Goal: Communication & Community: Ask a question

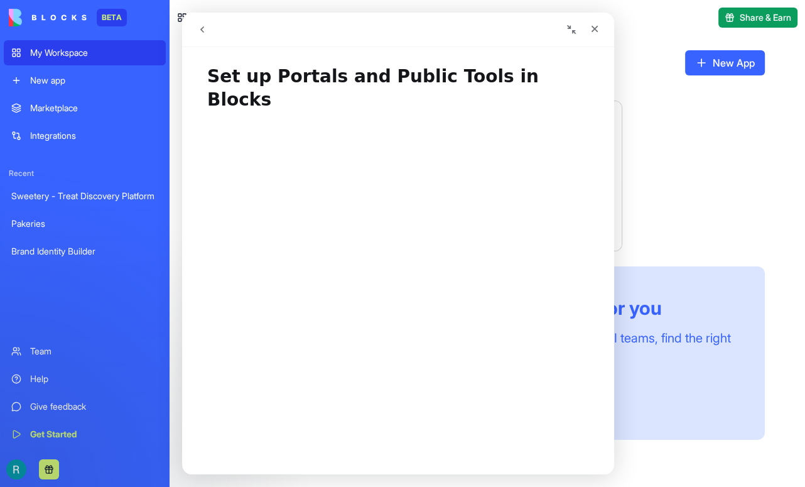
click at [202, 31] on icon "go back" at bounding box center [202, 29] width 10 height 10
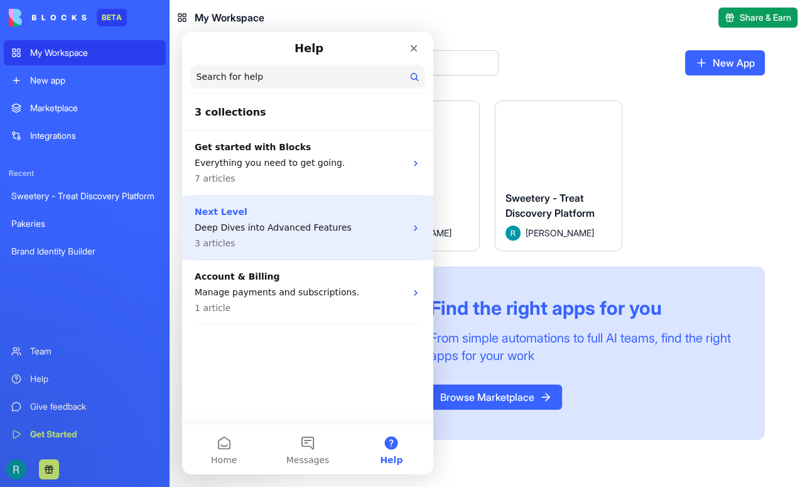
click at [225, 222] on p "Deep Dives into Advanced Features" at bounding box center [300, 227] width 211 height 13
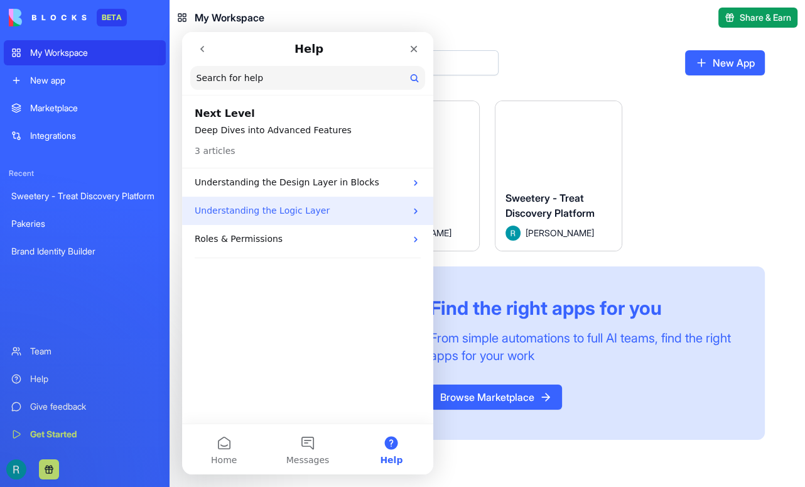
click at [255, 212] on p "Understanding the Logic Layer" at bounding box center [300, 210] width 211 height 13
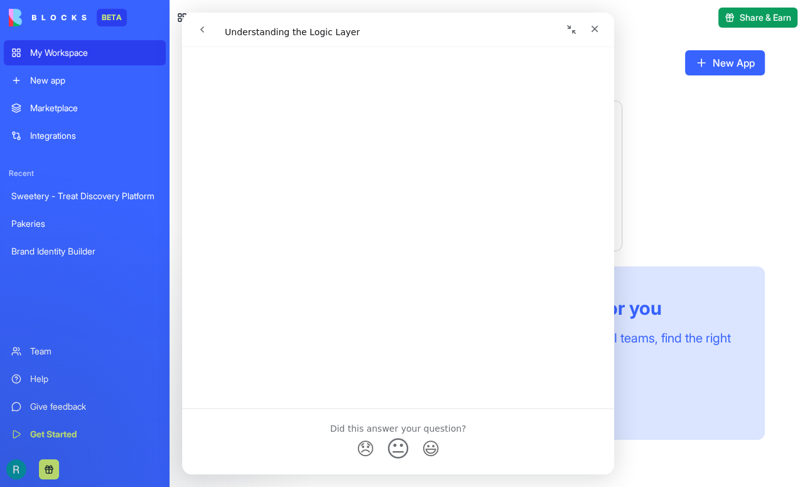
scroll to position [851, 0]
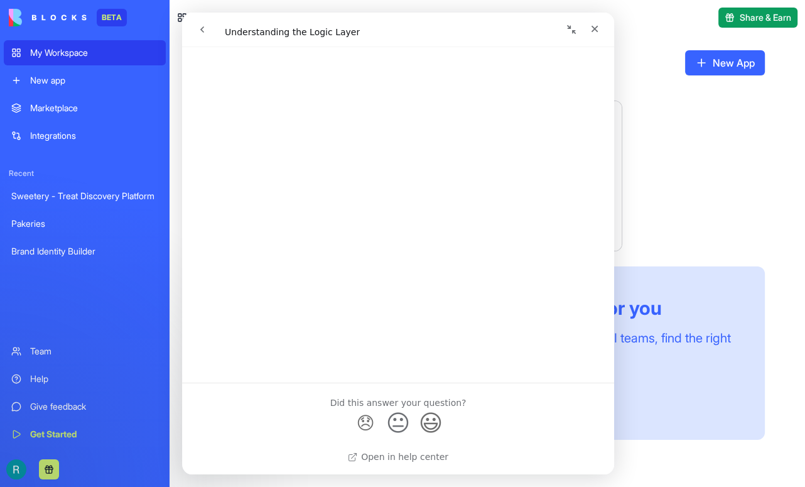
click at [435, 429] on span "😃" at bounding box center [431, 422] width 24 height 33
click at [202, 32] on icon "go back" at bounding box center [202, 29] width 10 height 10
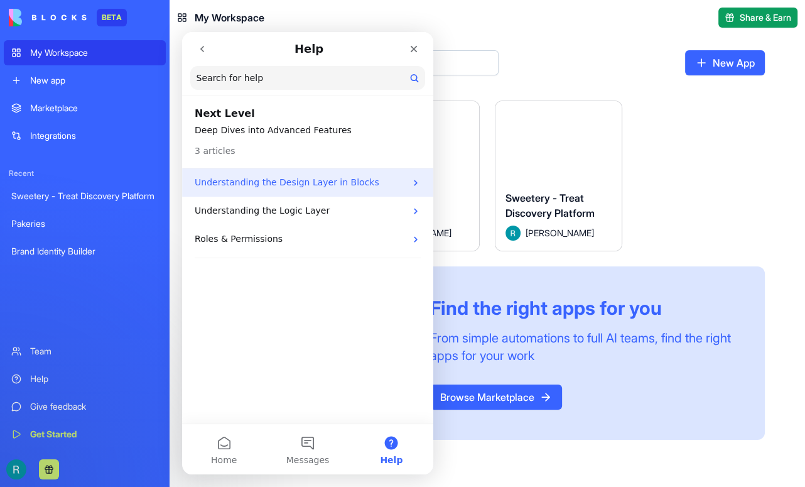
click at [253, 182] on p "Understanding the Design Layer in Blocks" at bounding box center [300, 182] width 211 height 13
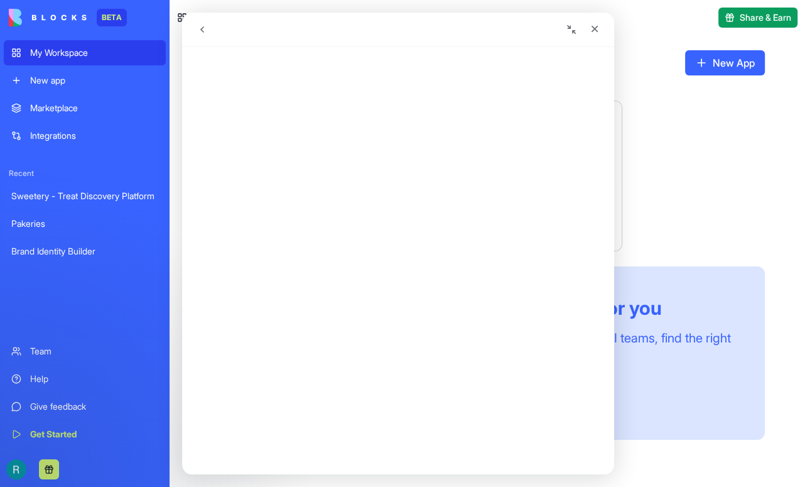
scroll to position [0, 0]
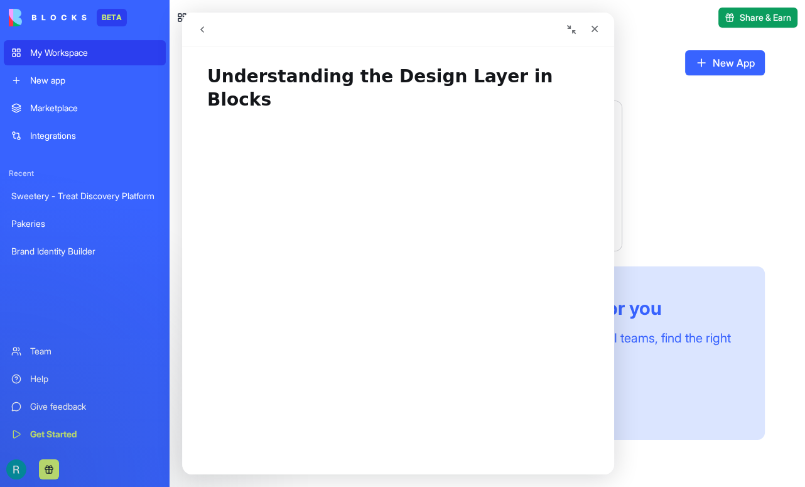
click at [200, 27] on icon "go back" at bounding box center [202, 29] width 10 height 10
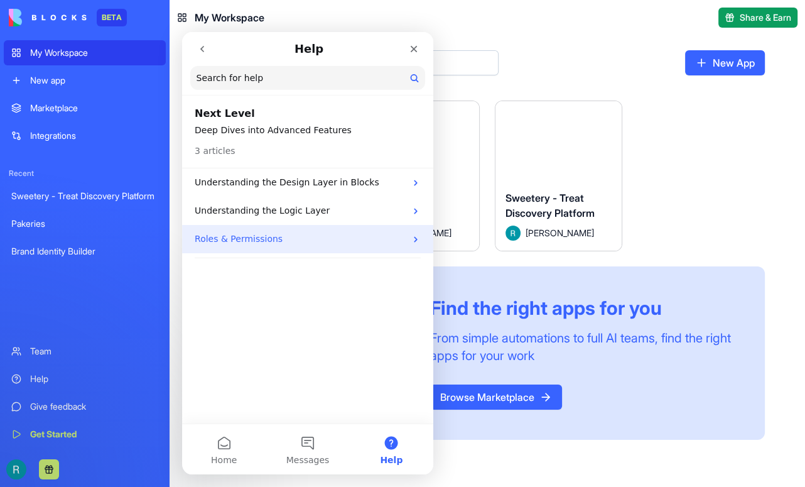
click at [215, 241] on p "Roles & Permissions" at bounding box center [300, 238] width 211 height 13
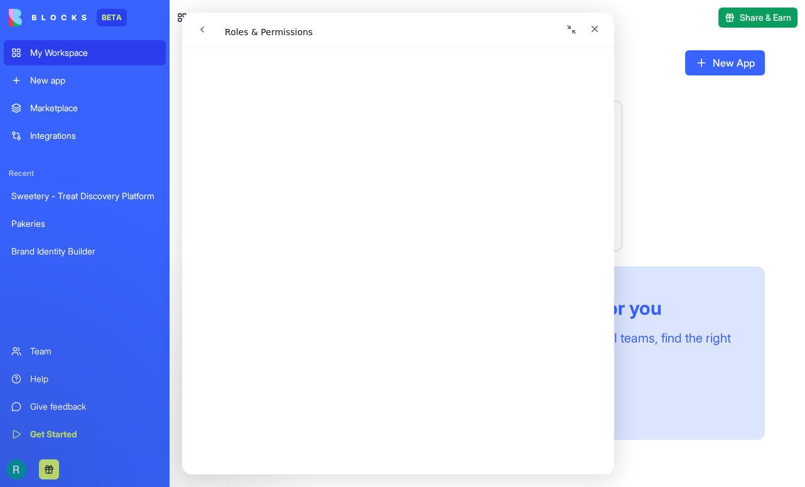
scroll to position [54, 0]
click at [44, 142] on div "Integrations" at bounding box center [94, 135] width 128 height 13
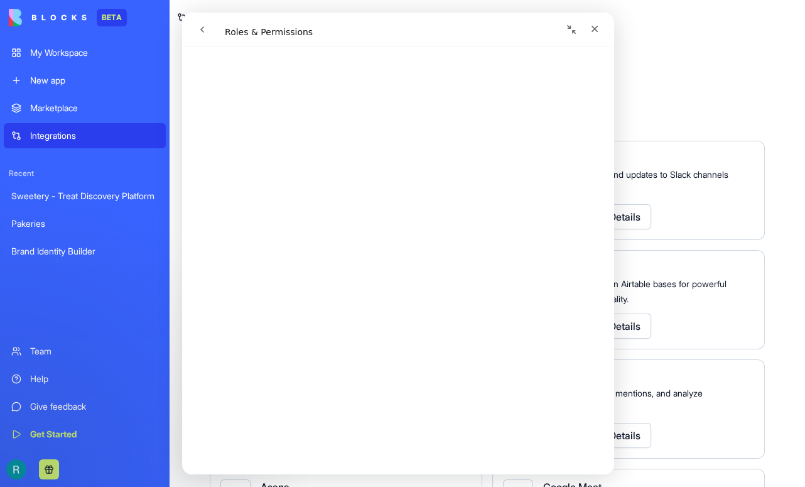
scroll to position [419, 0]
click at [592, 25] on icon "Close" at bounding box center [595, 29] width 10 height 10
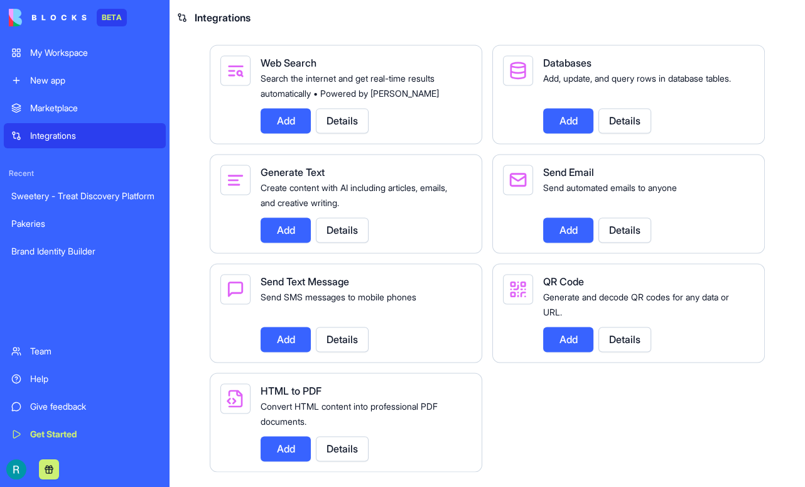
scroll to position [2052, 0]
click at [357, 327] on button "Details" at bounding box center [342, 339] width 53 height 25
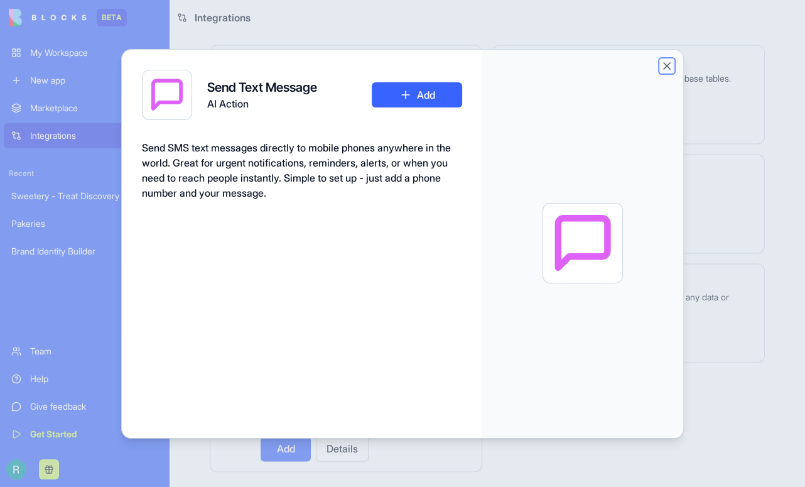
click at [673, 63] on button "Close" at bounding box center [667, 66] width 13 height 13
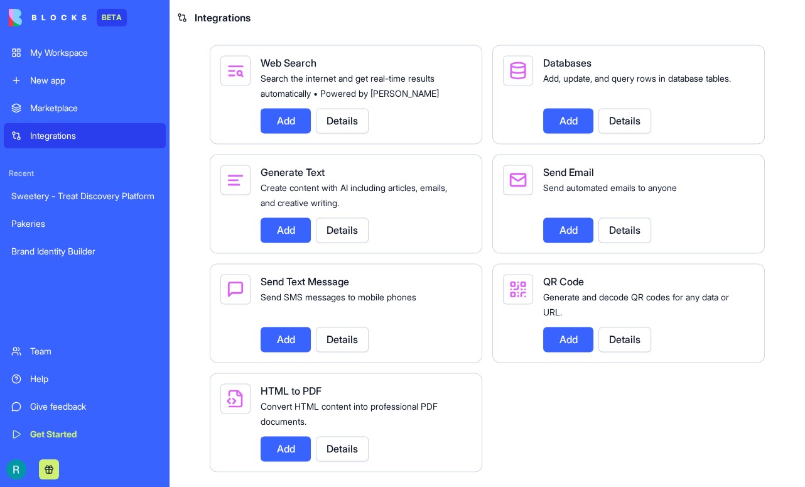
click at [354, 327] on button "Details" at bounding box center [342, 339] width 53 height 25
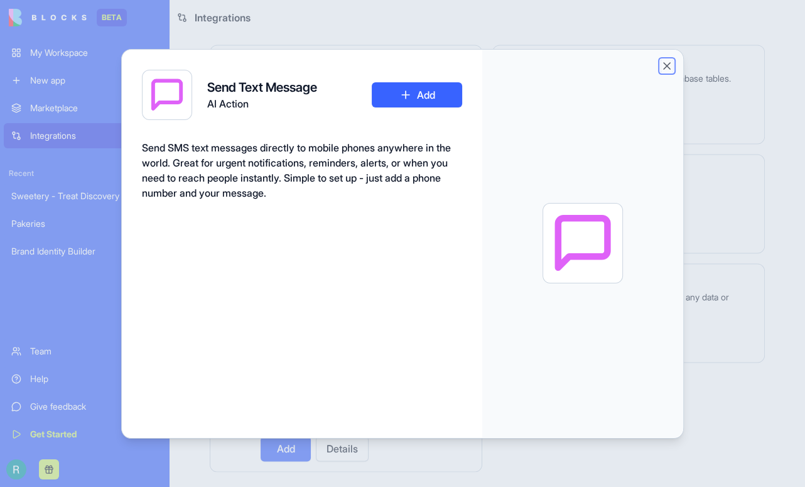
click at [673, 68] on button "Close" at bounding box center [667, 66] width 13 height 13
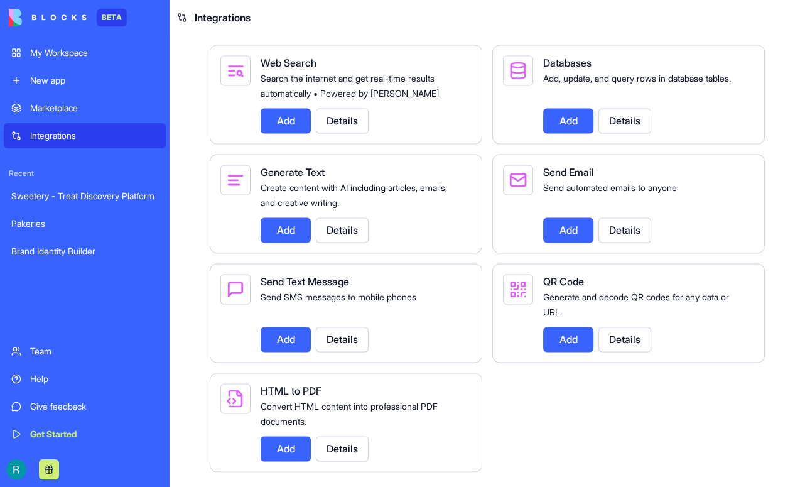
scroll to position [2005, 0]
drag, startPoint x: 608, startPoint y: 200, endPoint x: 648, endPoint y: 241, distance: 57.3
click at [648, 241] on div "Send Email Send automated emails to anyone Add Details" at bounding box center [643, 204] width 201 height 78
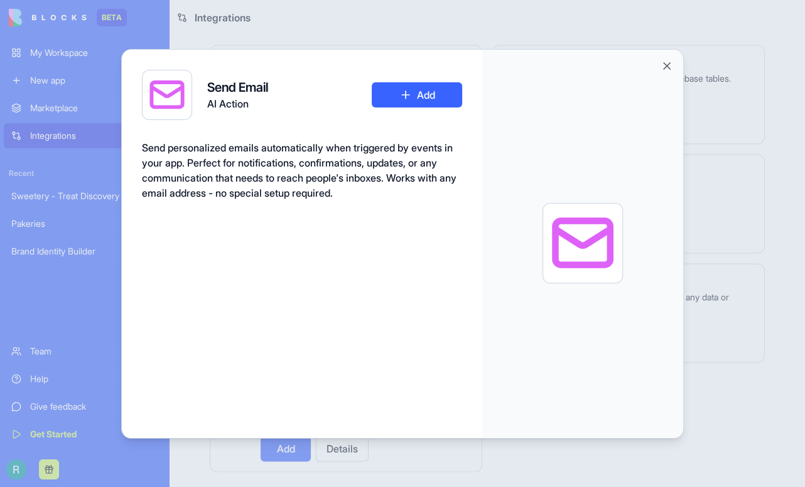
click at [617, 241] on div at bounding box center [582, 243] width 69 height 69
click at [673, 70] on button "Close" at bounding box center [667, 66] width 13 height 13
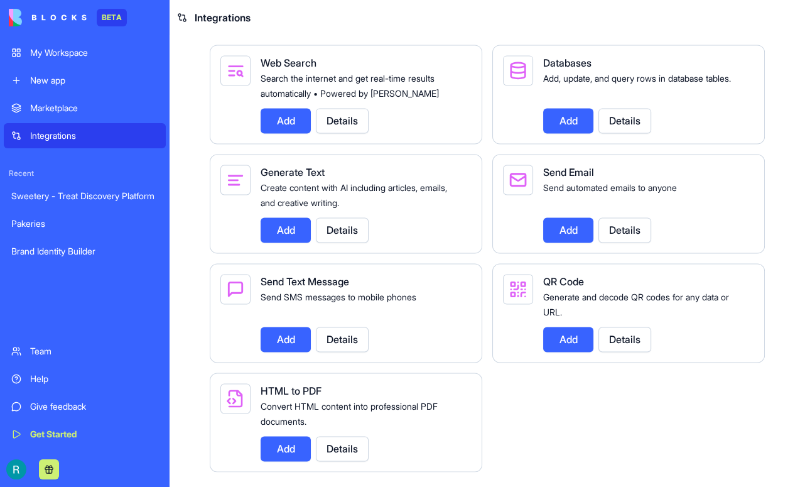
scroll to position [1935, 0]
click at [636, 352] on button "Details" at bounding box center [625, 339] width 53 height 25
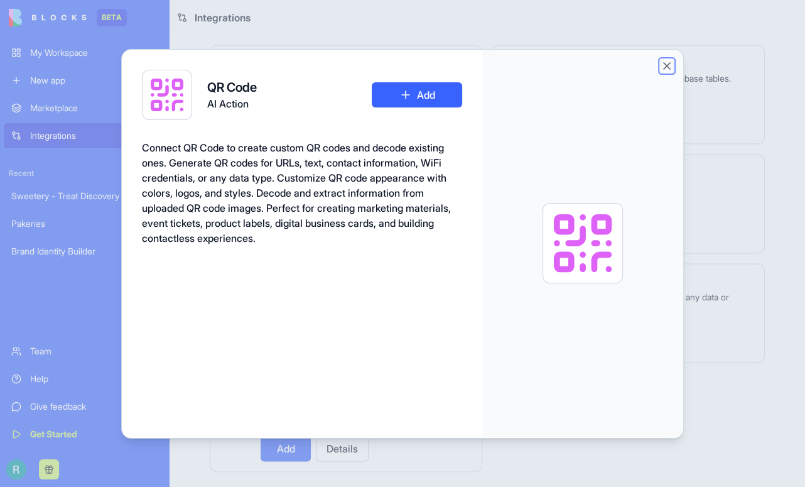
click at [673, 64] on button "Close" at bounding box center [667, 66] width 13 height 13
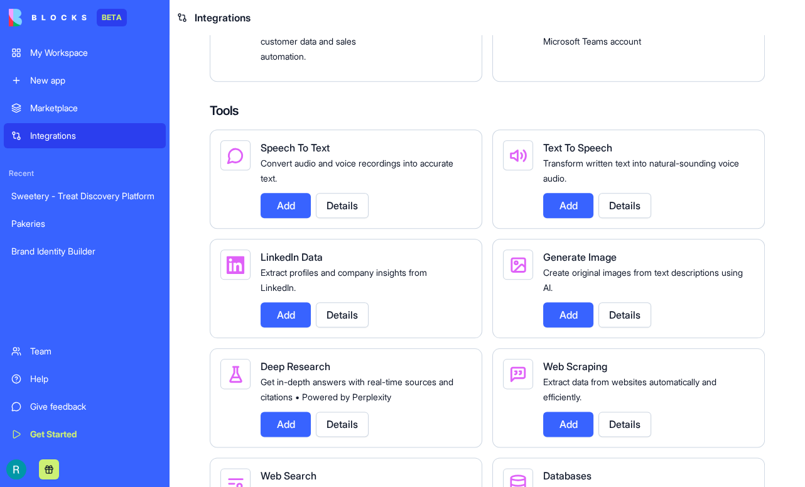
scroll to position [1288, 0]
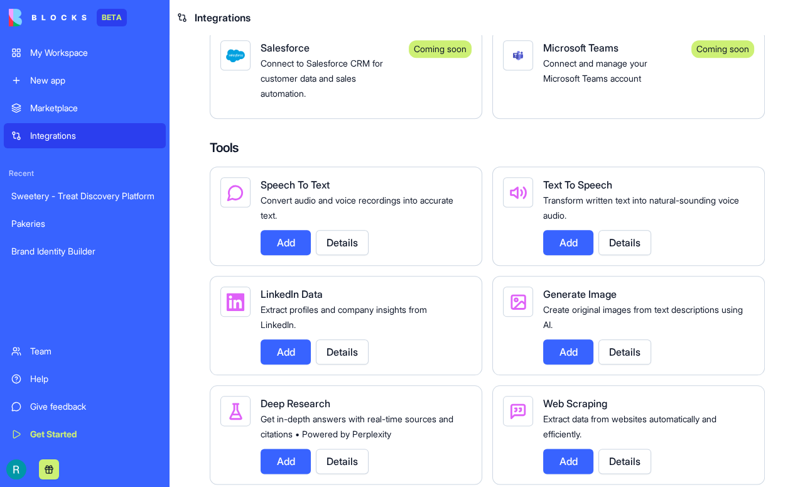
click at [62, 202] on div "Sweetery - Treat Discovery Platform" at bounding box center [84, 196] width 147 height 13
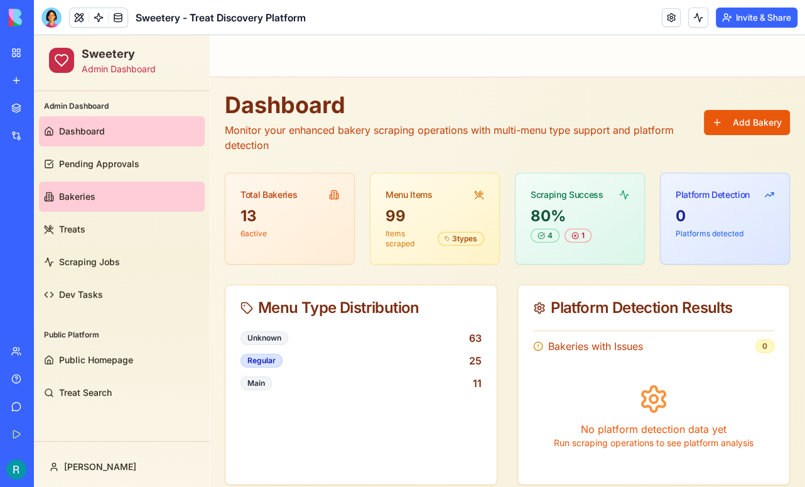
click at [99, 205] on link "Bakeries" at bounding box center [122, 197] width 166 height 30
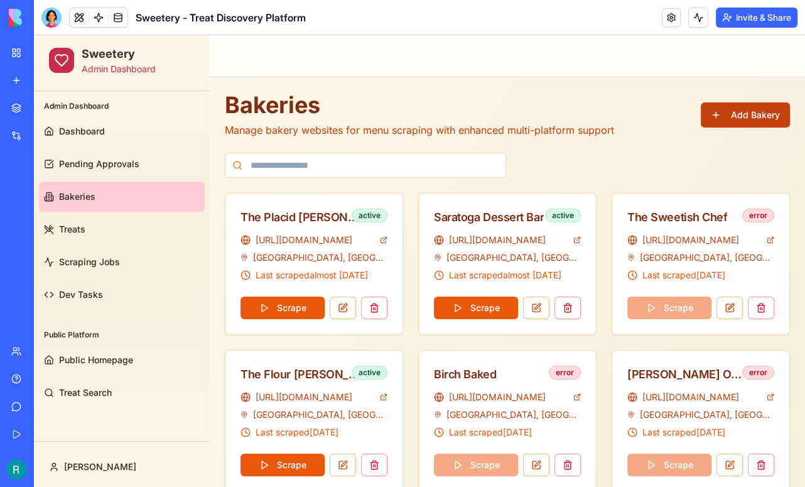
click at [757, 114] on button "Add Bakery" at bounding box center [745, 114] width 89 height 25
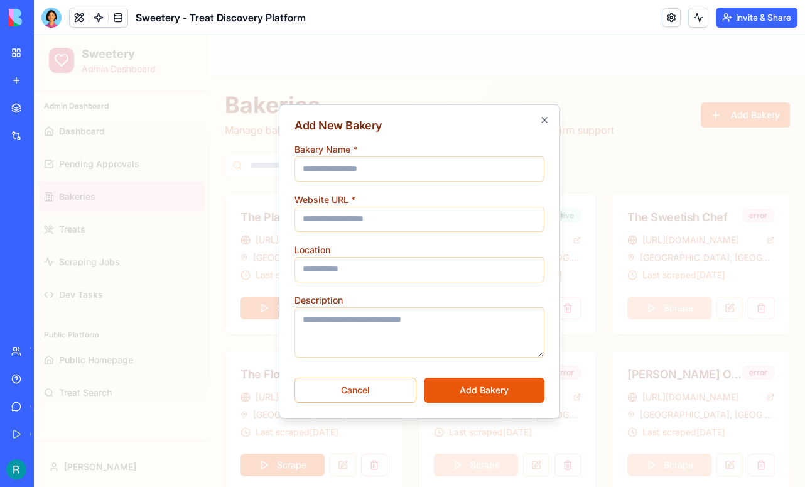
click at [384, 166] on input "Bakery Name *" at bounding box center [420, 168] width 250 height 25
type input "**********"
click at [342, 212] on input "Website URL *" at bounding box center [420, 219] width 250 height 25
paste input "**********"
type input "**********"
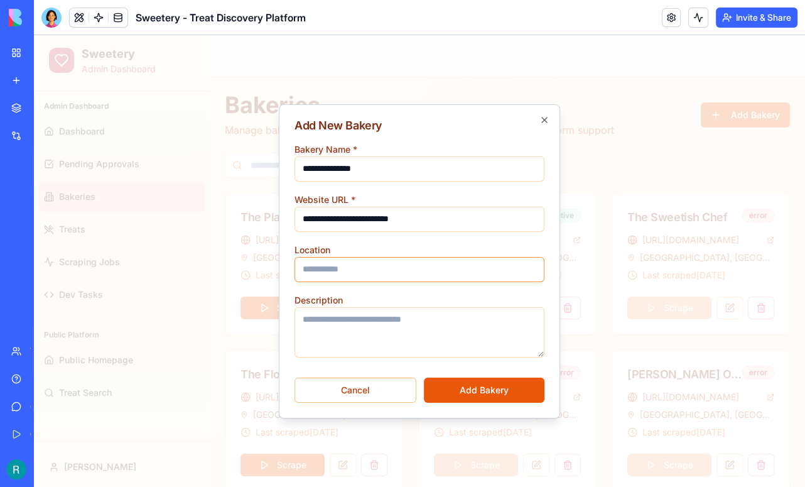
click at [337, 261] on input "Location" at bounding box center [420, 269] width 250 height 25
type input "**********"
click at [471, 388] on button "Add Bakery" at bounding box center [484, 389] width 121 height 25
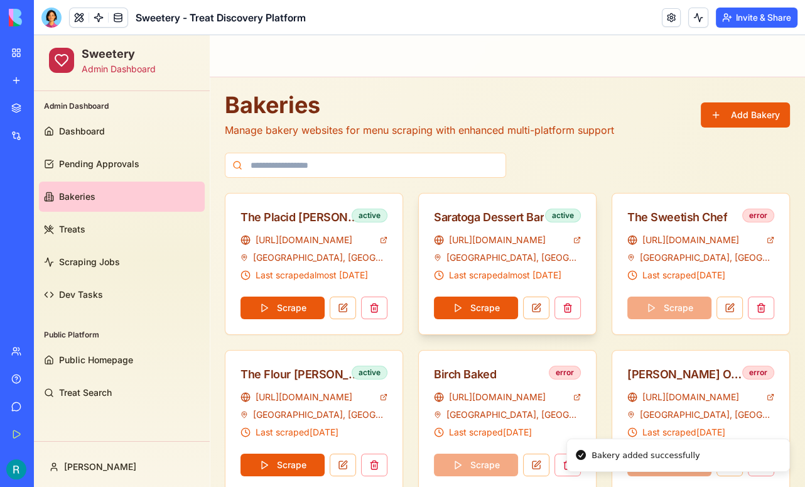
scroll to position [565, 0]
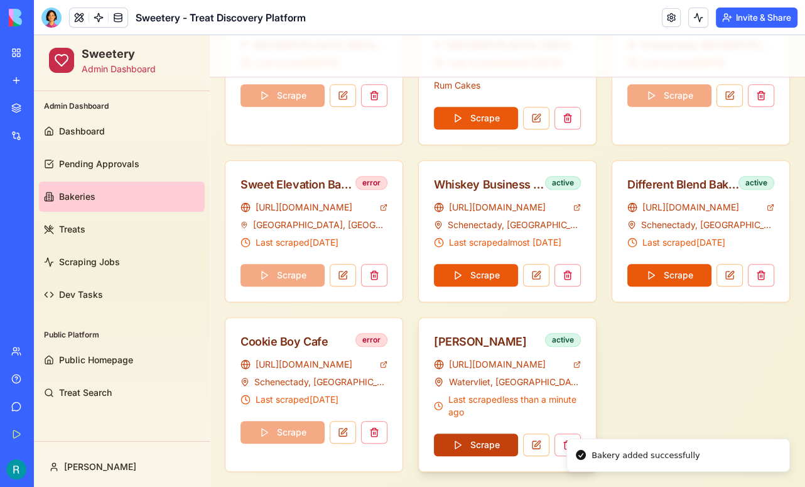
click at [475, 440] on button "Scrape" at bounding box center [476, 444] width 84 height 23
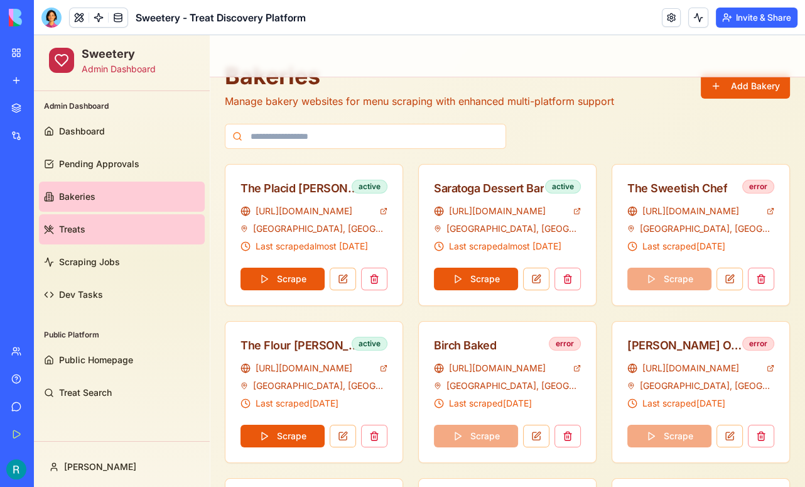
scroll to position [21, 0]
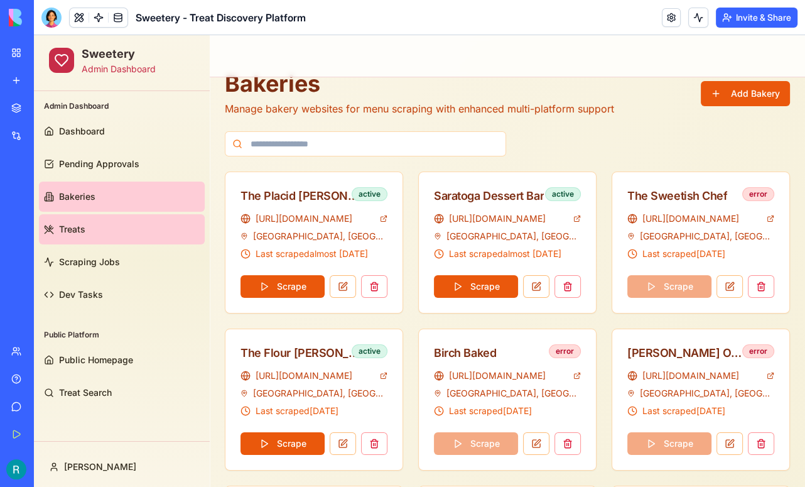
click at [101, 230] on link "Treats" at bounding box center [122, 229] width 166 height 30
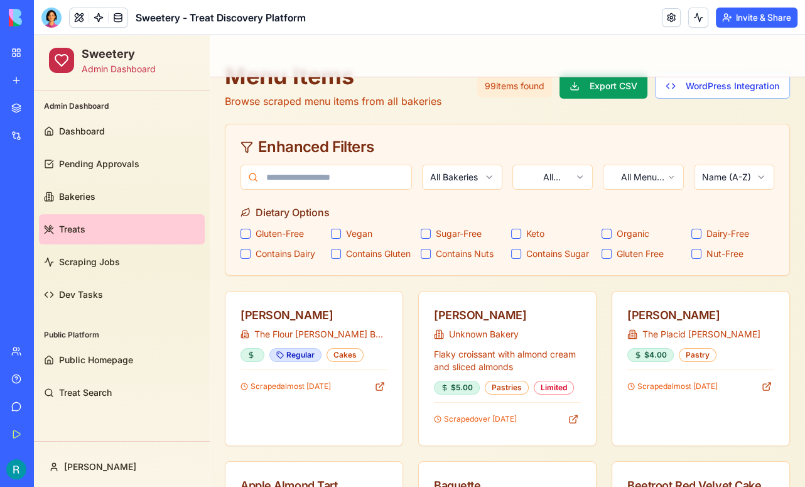
scroll to position [28, 0]
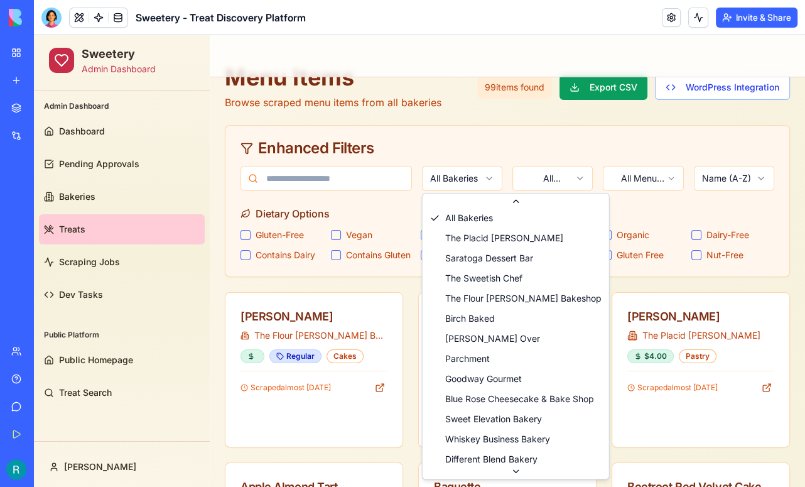
scroll to position [0, 0]
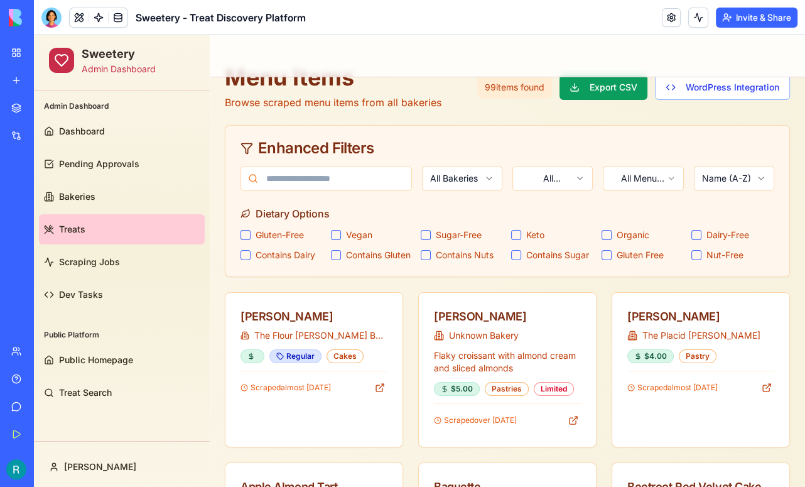
click at [470, 147] on div "Enhanced Filters" at bounding box center [508, 148] width 534 height 15
click at [79, 298] on span "Dev Tasks" at bounding box center [81, 294] width 44 height 13
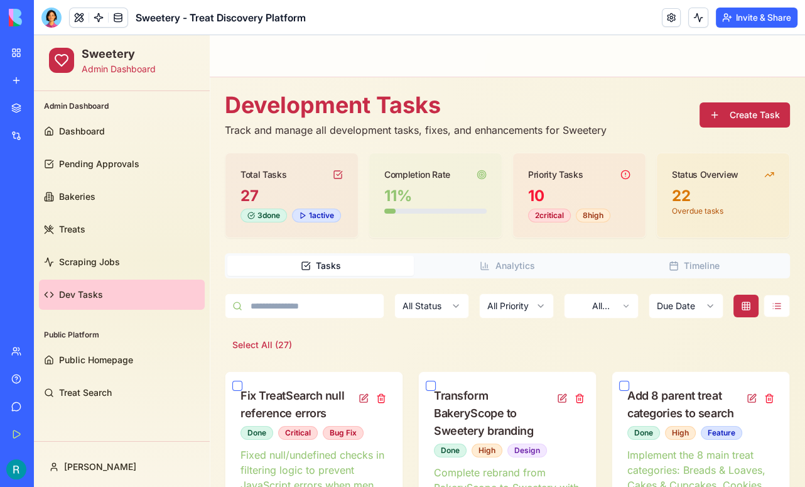
click at [759, 120] on button "Create Task" at bounding box center [745, 114] width 90 height 25
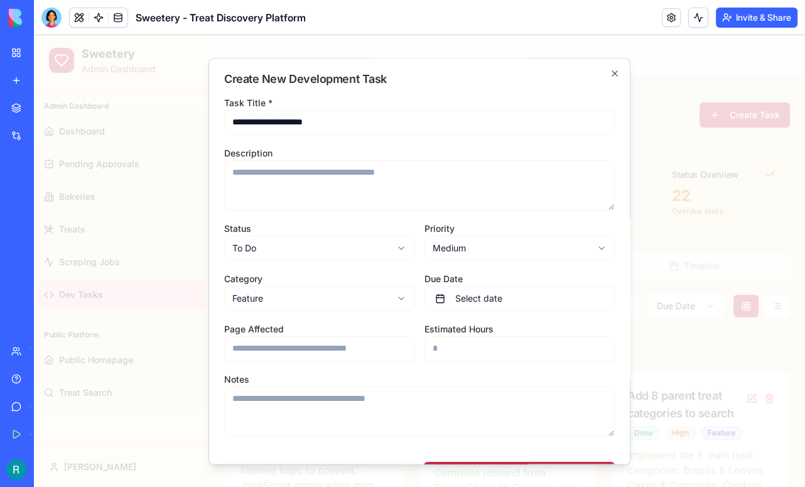
type input "**********"
click at [297, 183] on textarea "Description" at bounding box center [419, 185] width 391 height 50
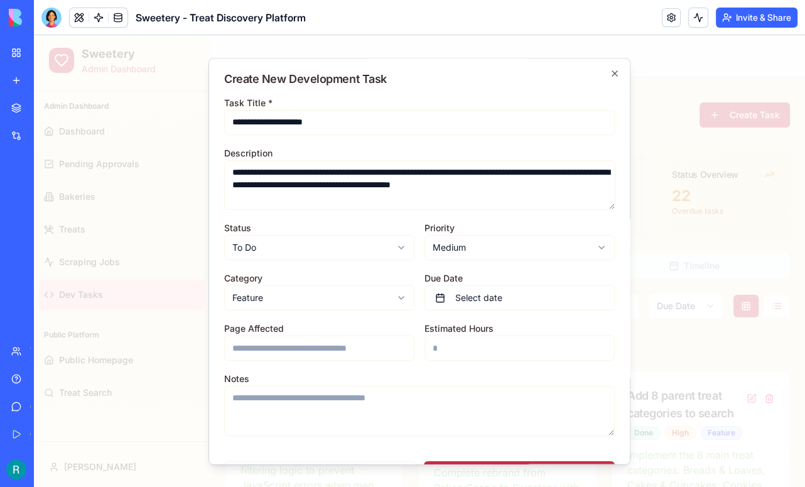
type textarea "**********"
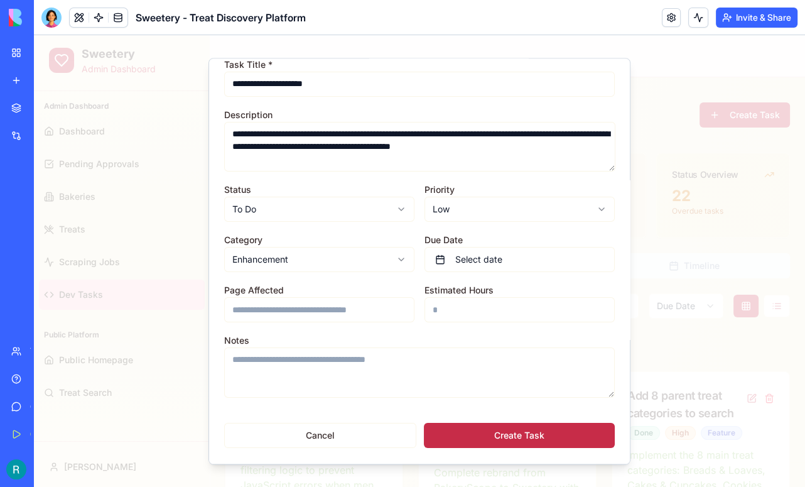
click at [509, 438] on button "Create Task" at bounding box center [519, 435] width 191 height 25
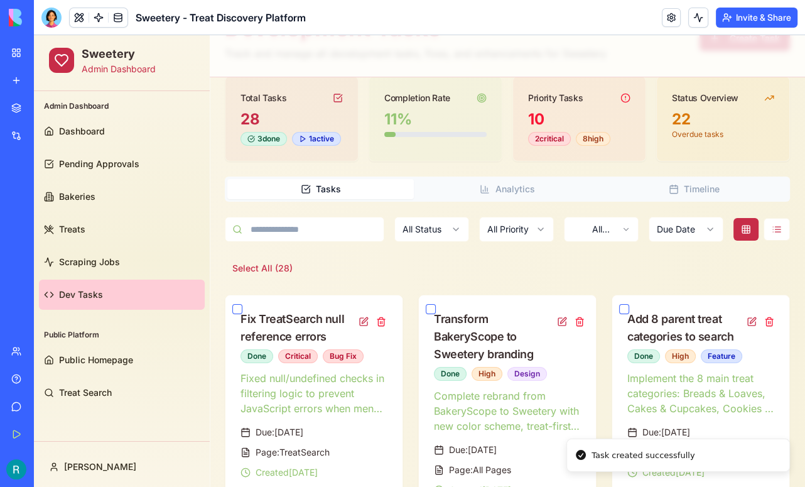
scroll to position [78, 0]
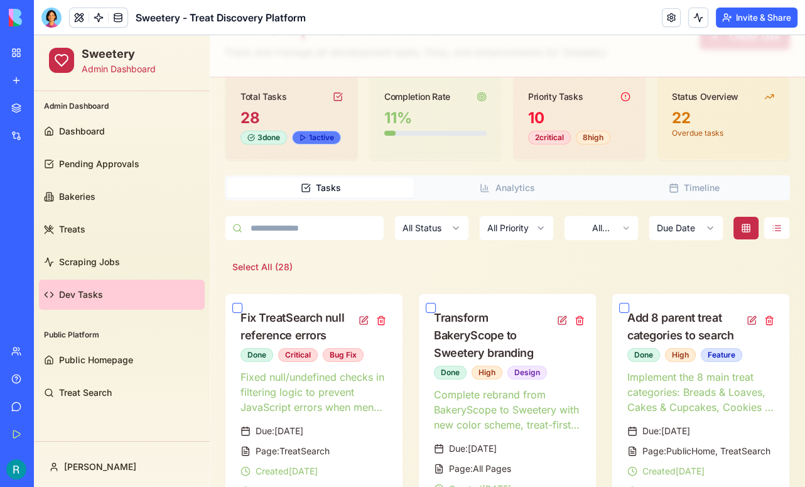
click at [311, 142] on div "1 active" at bounding box center [316, 138] width 49 height 14
click at [494, 198] on button "Analytics" at bounding box center [507, 188] width 187 height 20
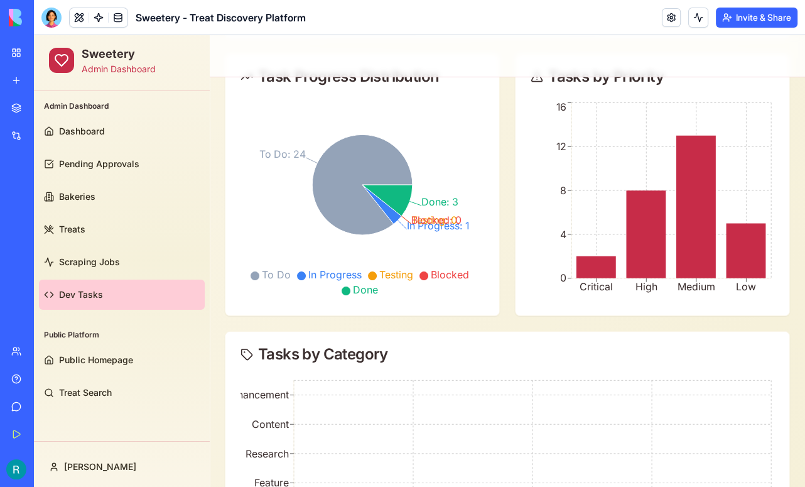
scroll to position [239, 0]
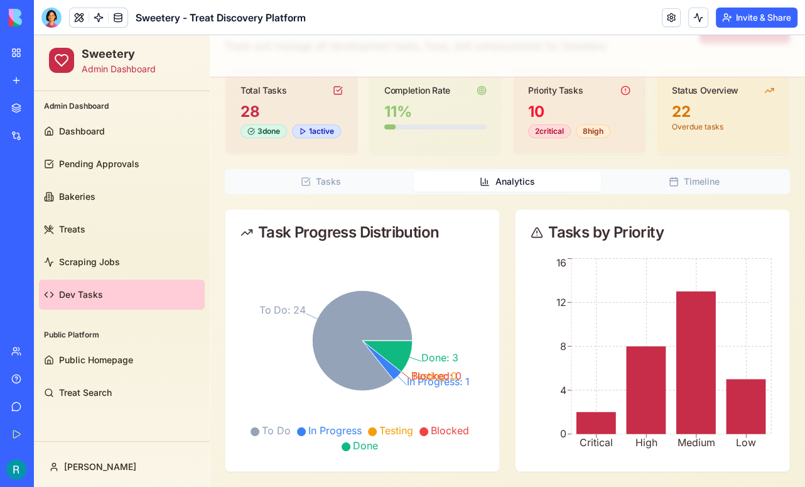
click at [660, 182] on div "Development Tasks Track and manage all development tasks, fixes, and enhancemen…" at bounding box center [507, 378] width 565 height 741
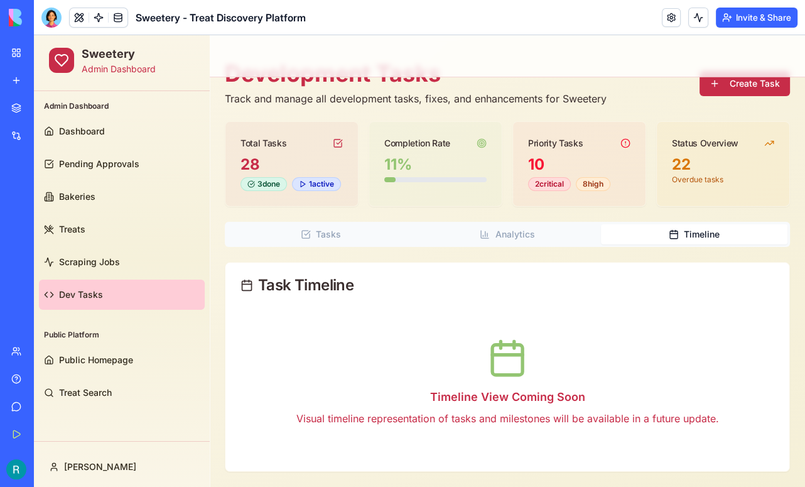
scroll to position [43, 0]
click at [385, 227] on button "Tasks" at bounding box center [320, 234] width 187 height 20
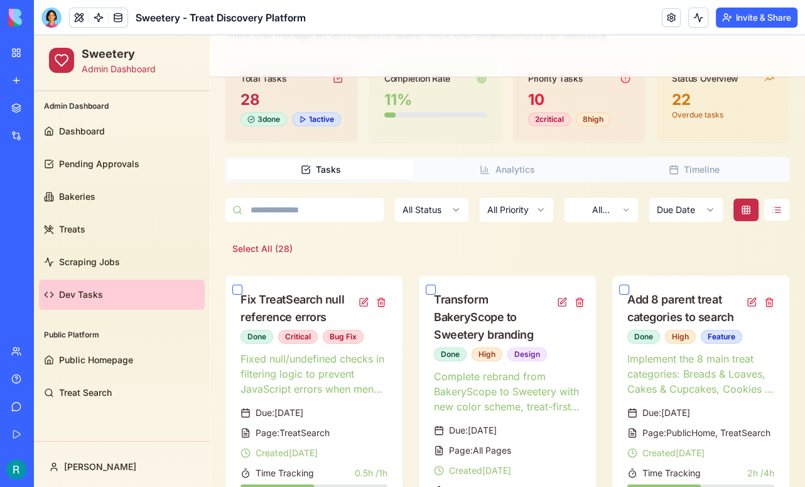
scroll to position [0, 0]
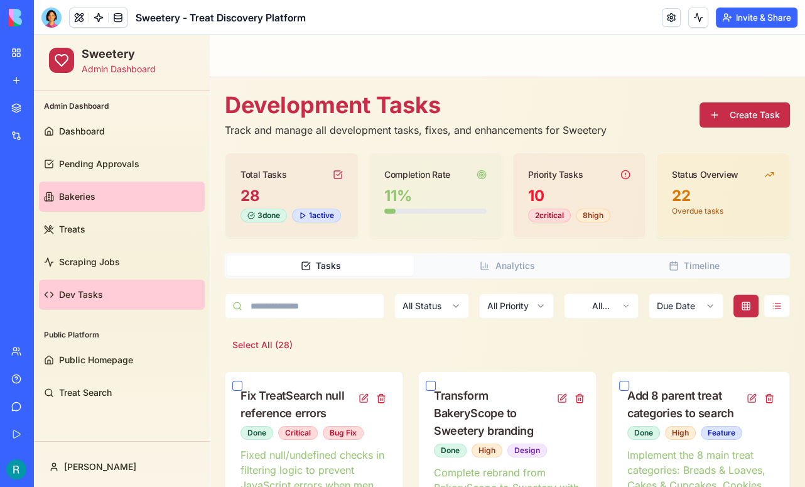
click at [104, 204] on link "Bakeries" at bounding box center [122, 197] width 166 height 30
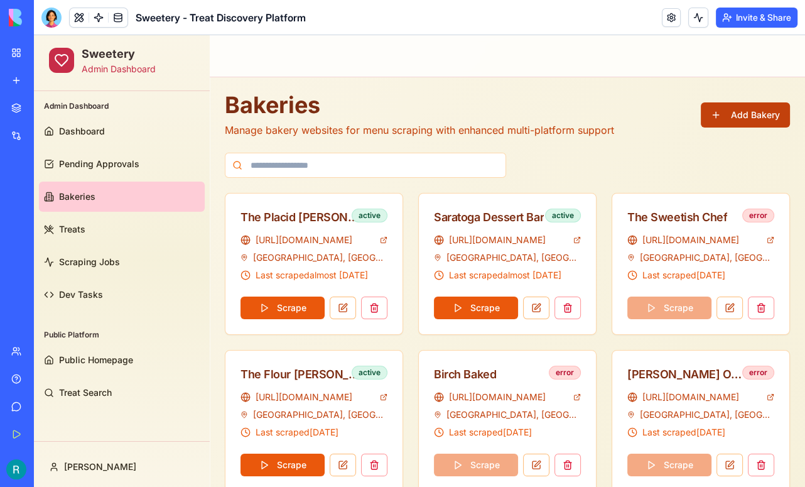
click at [748, 119] on button "Add Bakery" at bounding box center [745, 114] width 89 height 25
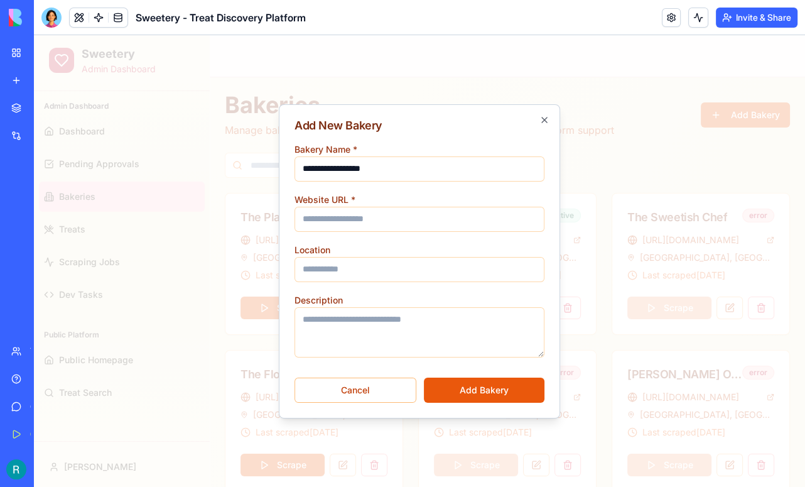
type input "**********"
click at [335, 218] on input "Website URL *" at bounding box center [420, 219] width 250 height 25
paste input "**********"
type input "**********"
click at [346, 270] on input "Location" at bounding box center [420, 269] width 250 height 25
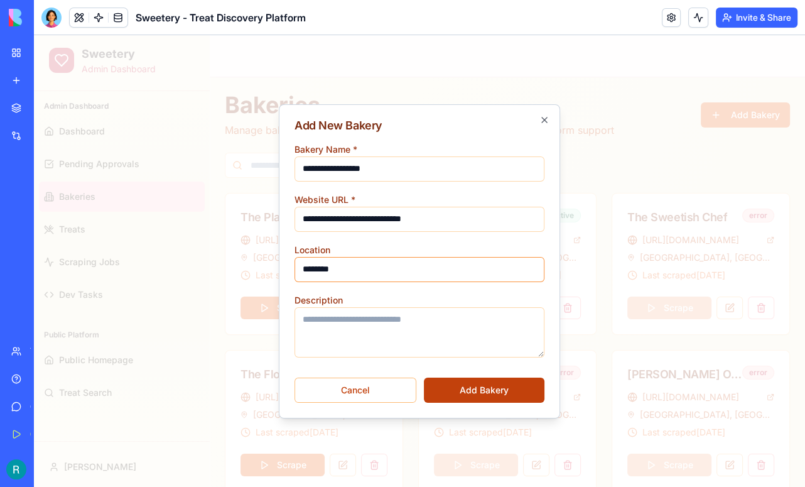
type input "********"
click at [476, 389] on button "Add Bakery" at bounding box center [484, 389] width 121 height 25
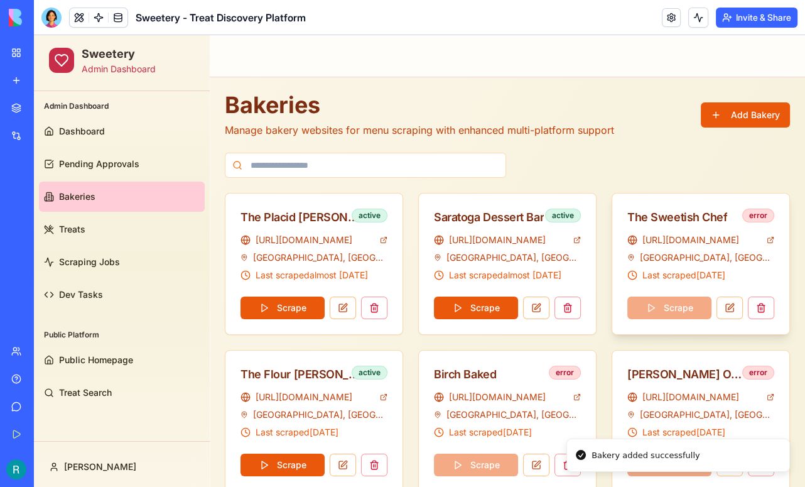
scroll to position [565, 0]
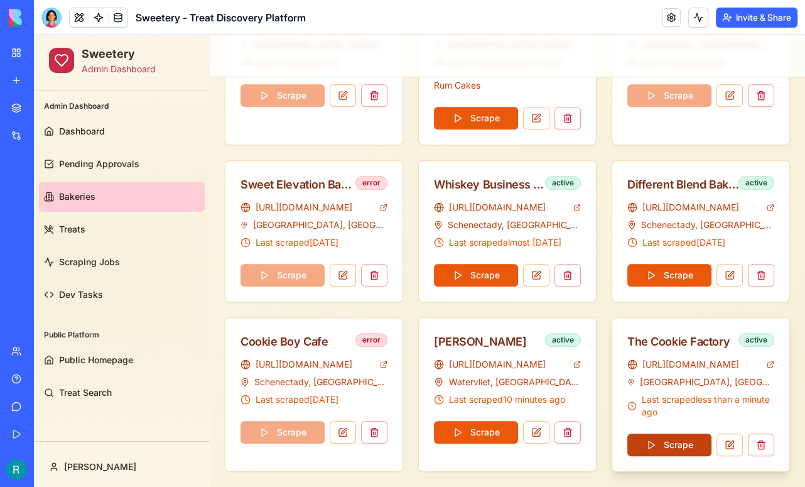
click at [673, 443] on button "Scrape" at bounding box center [669, 444] width 84 height 23
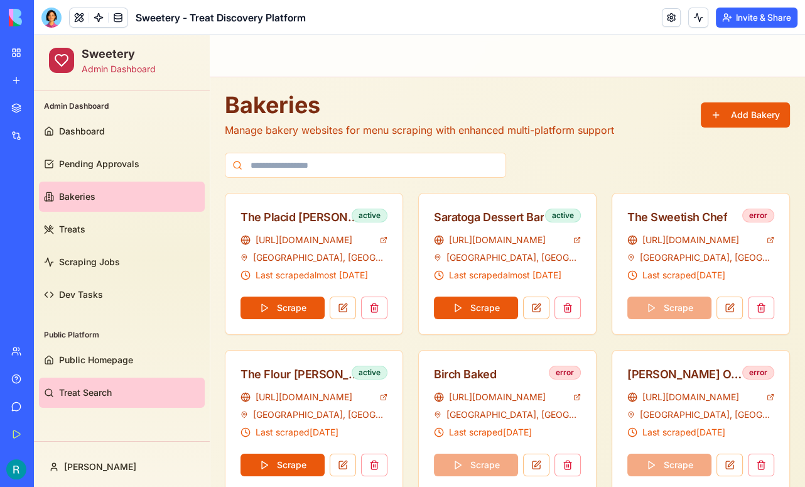
click at [84, 386] on span "Treat Search" at bounding box center [85, 392] width 53 height 13
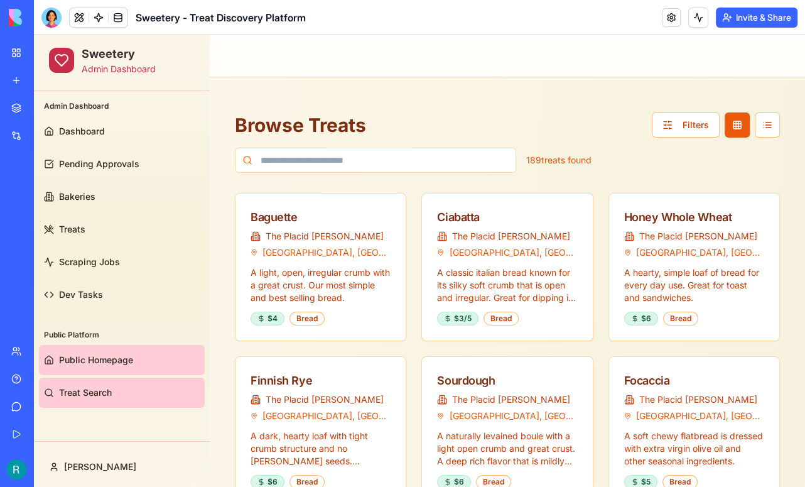
click at [91, 360] on span "Public Homepage" at bounding box center [96, 360] width 74 height 13
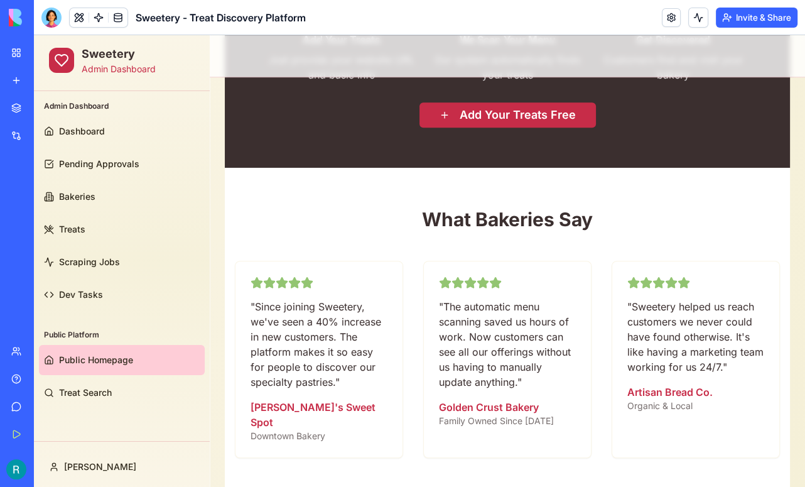
scroll to position [869, 0]
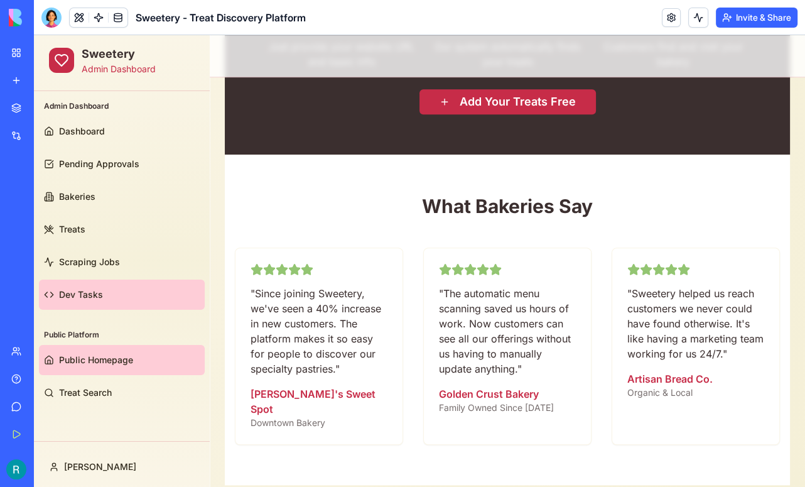
click at [100, 292] on span "Dev Tasks" at bounding box center [81, 294] width 44 height 13
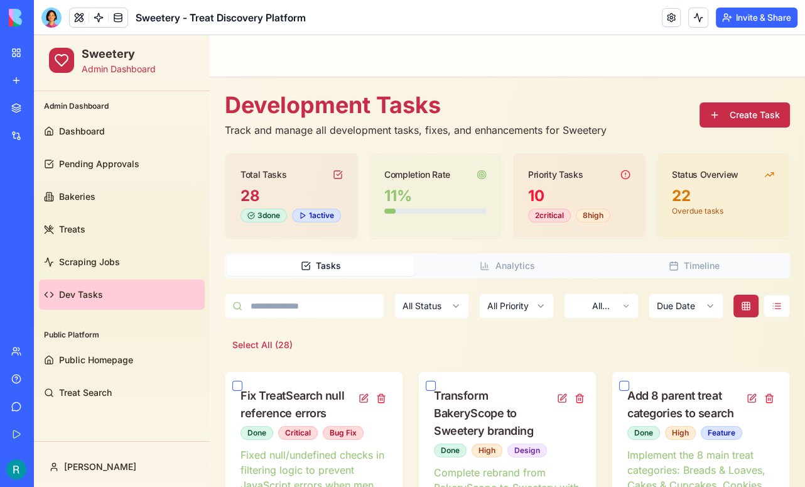
click at [732, 116] on button "Create Task" at bounding box center [745, 114] width 90 height 25
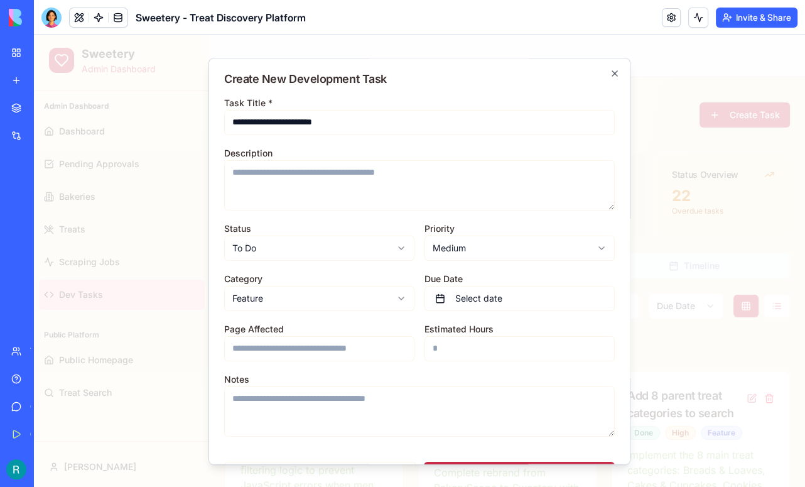
click at [264, 122] on input "**********" at bounding box center [419, 122] width 391 height 25
click at [355, 119] on input "**********" at bounding box center [419, 122] width 391 height 25
type input "**********"
click at [296, 168] on textarea "Description" at bounding box center [419, 185] width 391 height 50
type textarea "**********"
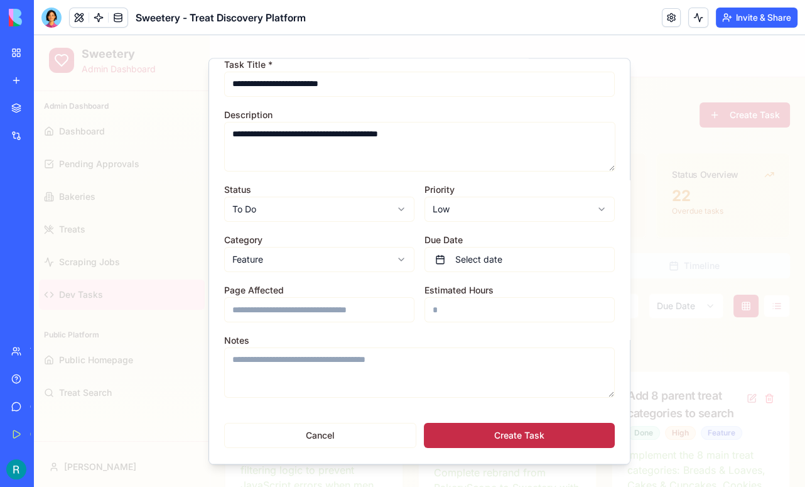
click at [526, 433] on button "Create Task" at bounding box center [519, 435] width 191 height 25
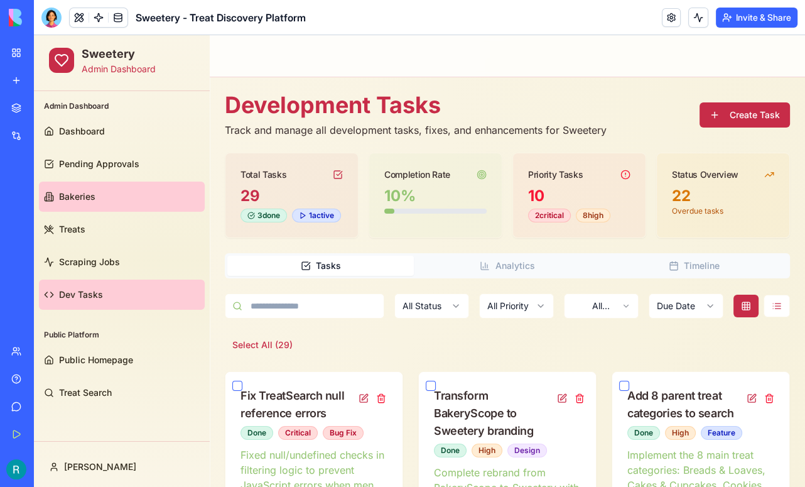
click at [89, 192] on span "Bakeries" at bounding box center [77, 196] width 36 height 13
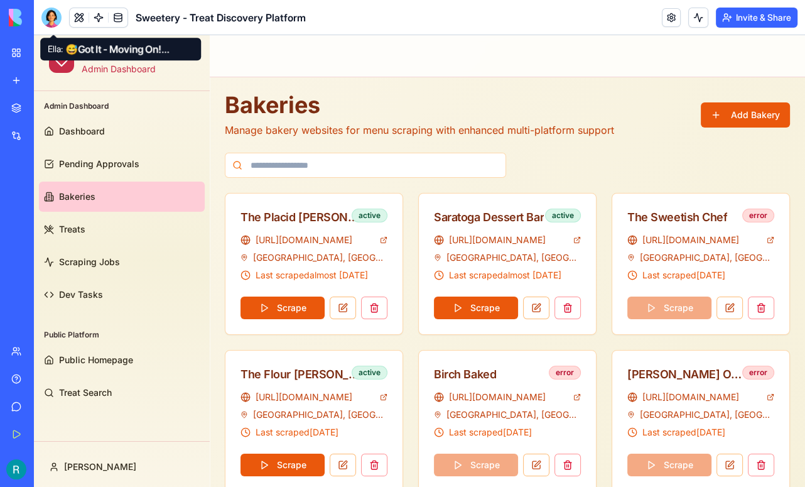
click at [54, 23] on div at bounding box center [51, 18] width 20 height 20
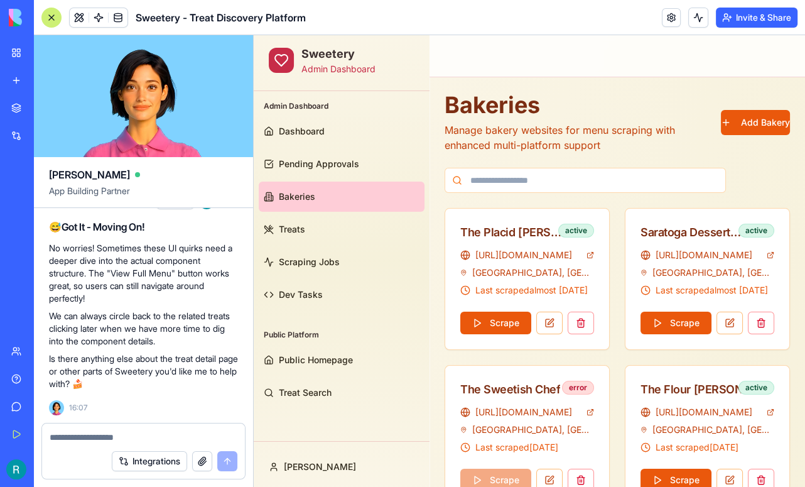
scroll to position [47581, 0]
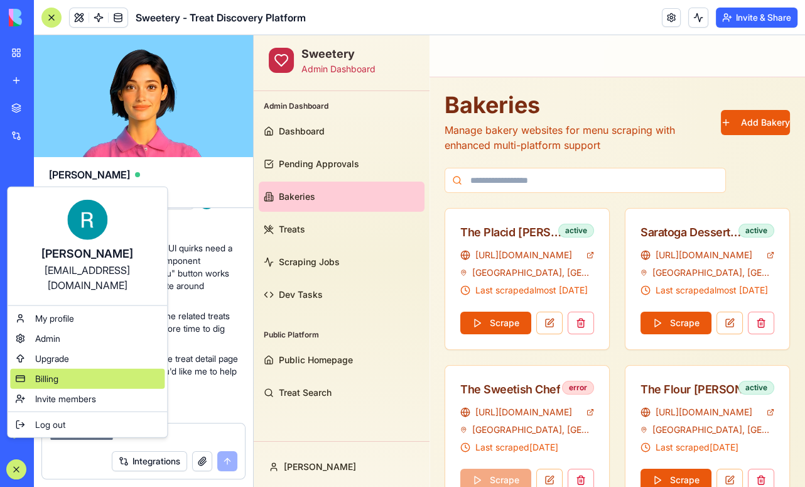
click at [55, 385] on span "Billing" at bounding box center [46, 378] width 23 height 13
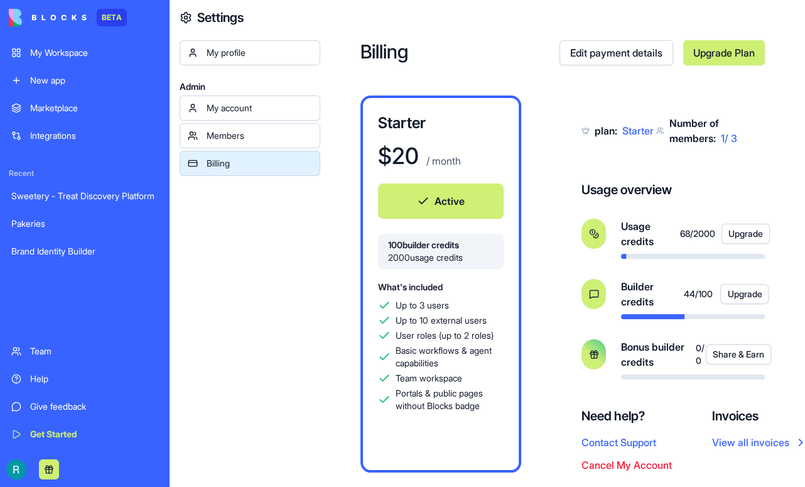
click at [68, 53] on div "My Workspace" at bounding box center [94, 52] width 128 height 13
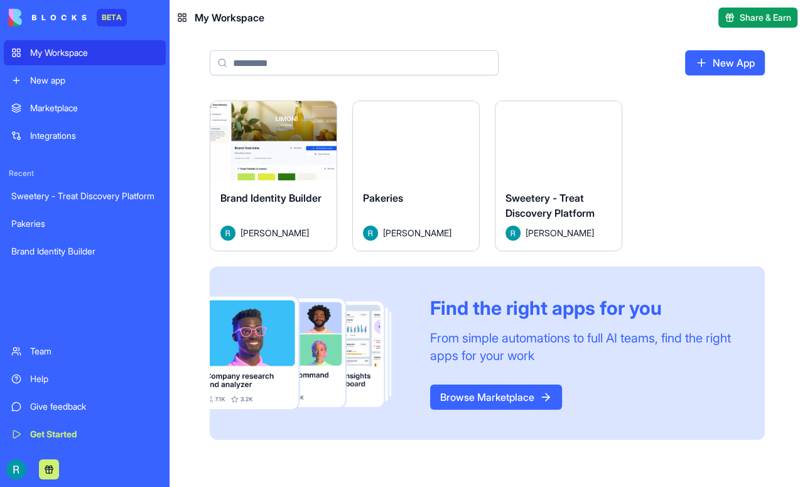
click at [606, 153] on button "Launch" at bounding box center [559, 140] width 94 height 25
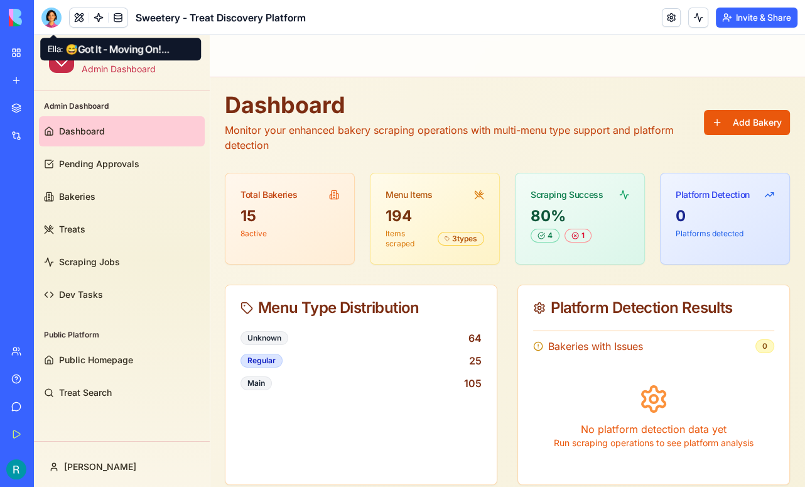
click at [57, 17] on div at bounding box center [51, 18] width 20 height 20
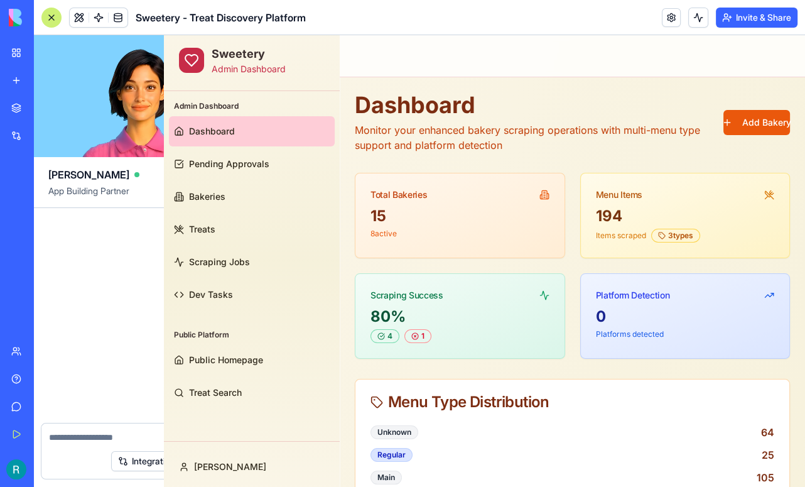
scroll to position [47581, 0]
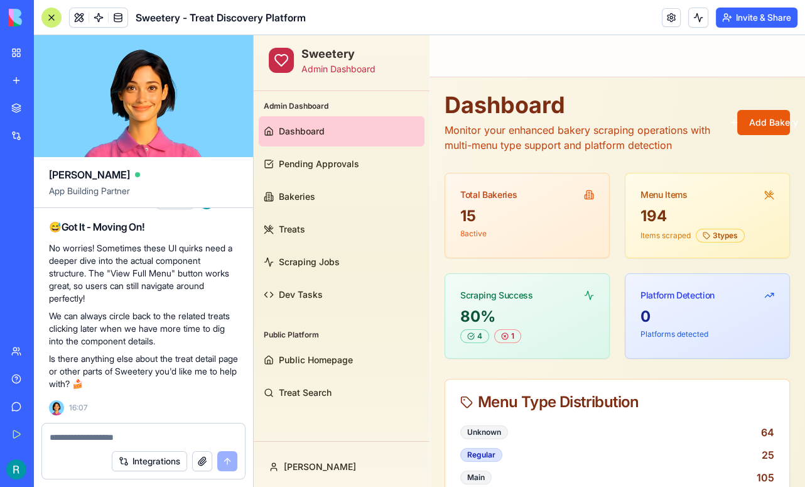
click at [48, 15] on div at bounding box center [51, 18] width 20 height 20
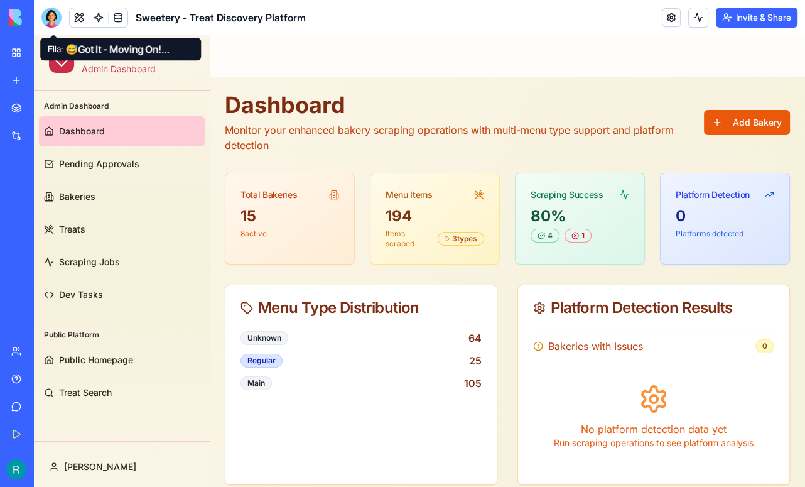
click at [58, 17] on div at bounding box center [51, 18] width 20 height 20
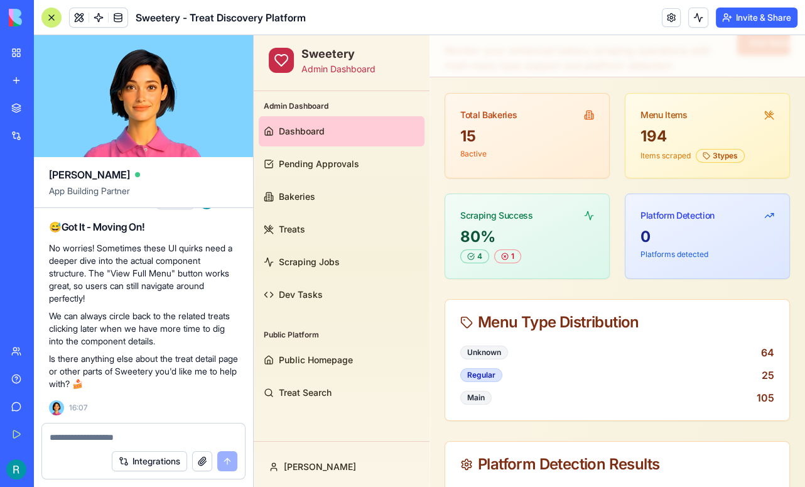
scroll to position [82, 0]
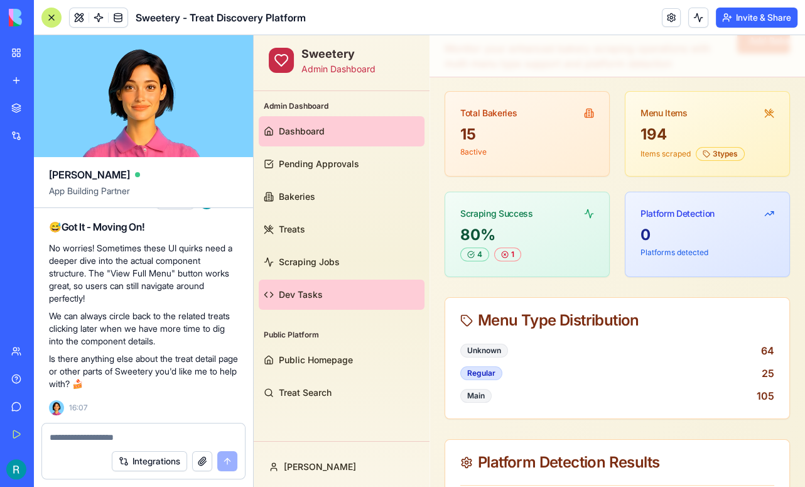
click at [319, 296] on span "Dev Tasks" at bounding box center [301, 294] width 44 height 13
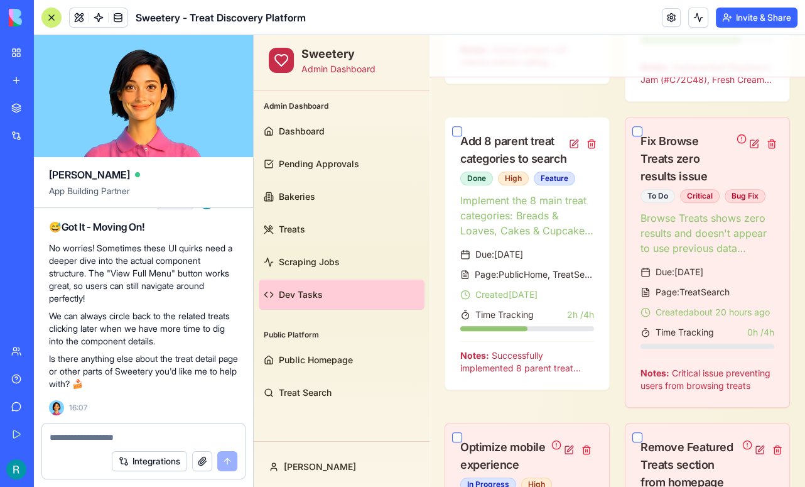
scroll to position [786, 0]
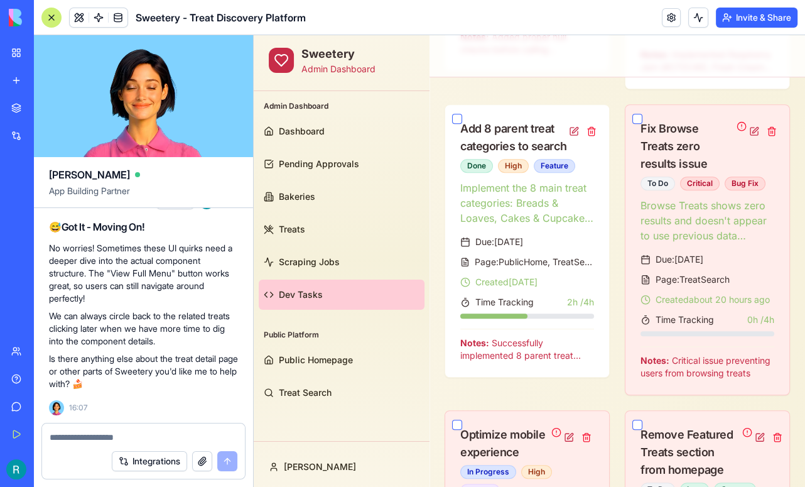
click at [89, 425] on div at bounding box center [143, 433] width 203 height 20
click at [75, 433] on textarea at bounding box center [144, 437] width 188 height 13
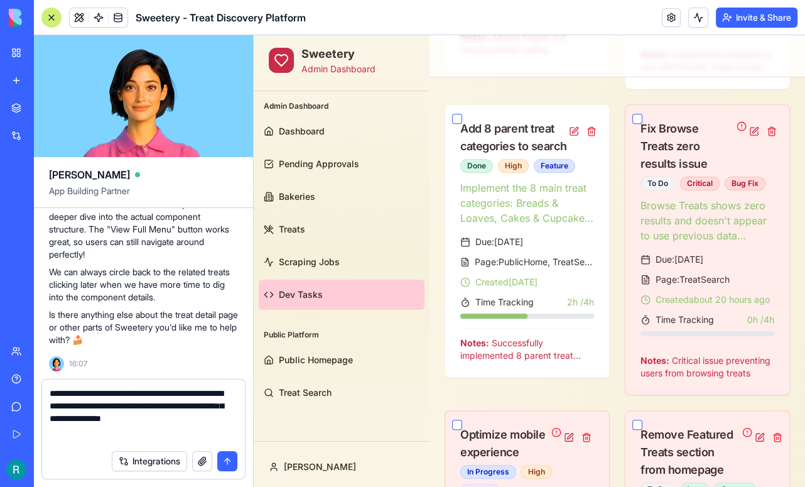
type textarea "**********"
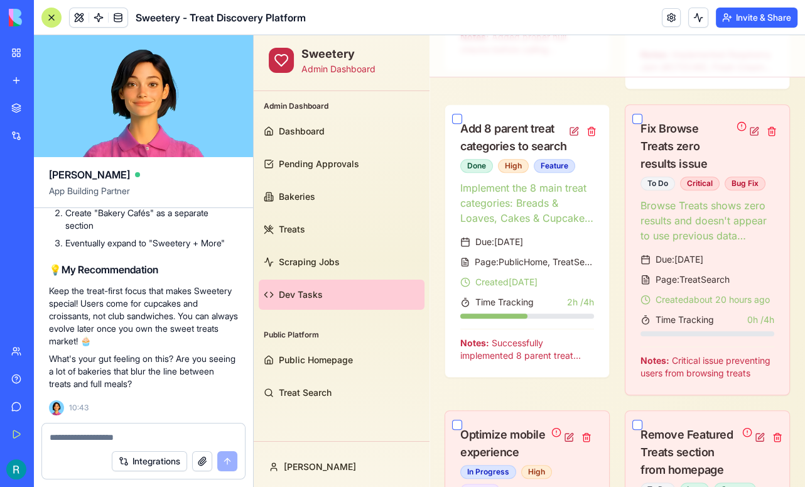
scroll to position [48421, 0]
click at [128, 431] on textarea at bounding box center [142, 437] width 185 height 13
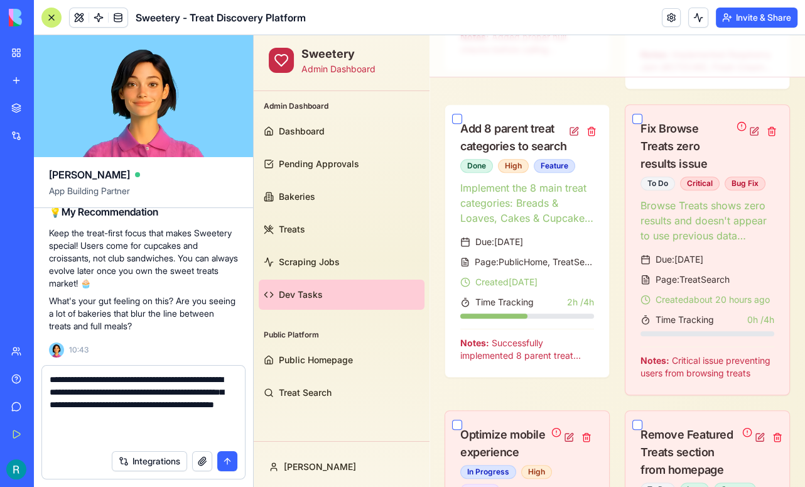
scroll to position [0, 0]
type textarea "**********"
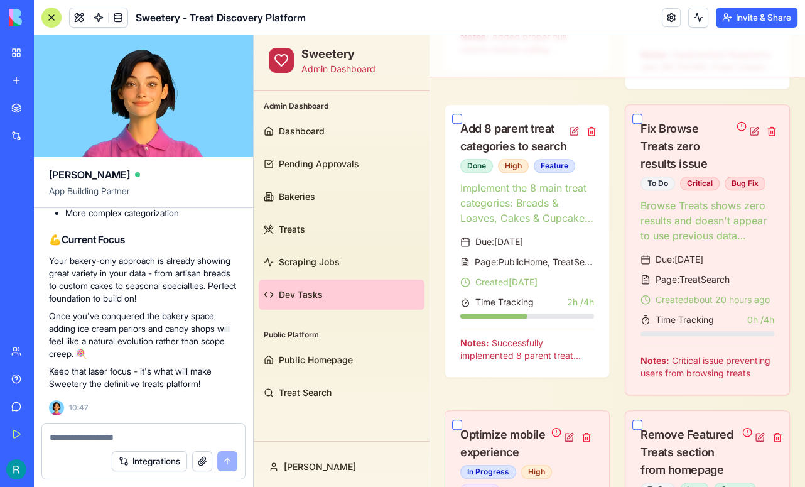
scroll to position [49268, 0]
click at [97, 431] on textarea at bounding box center [142, 437] width 185 height 13
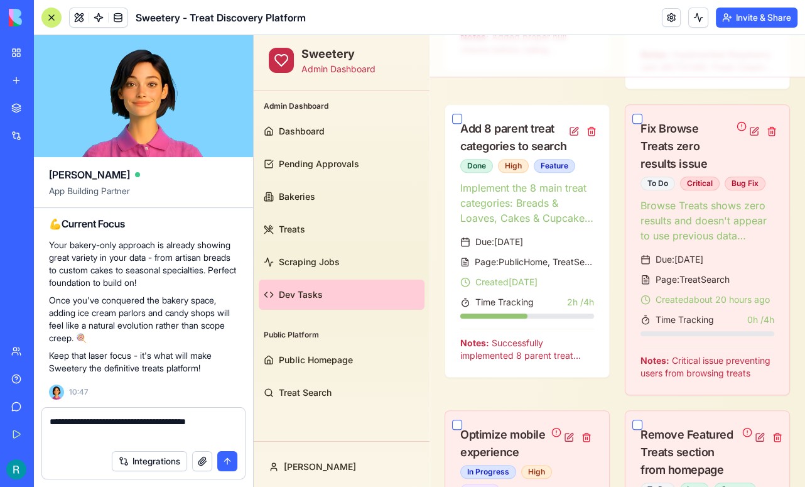
scroll to position [0, 0]
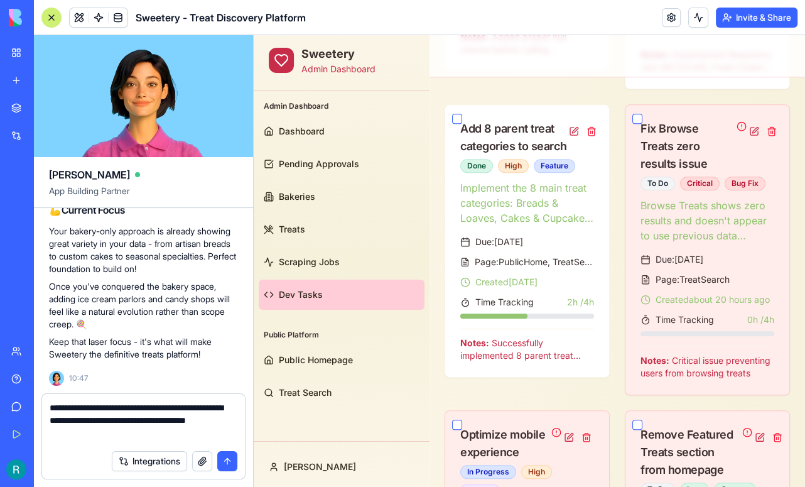
type textarea "**********"
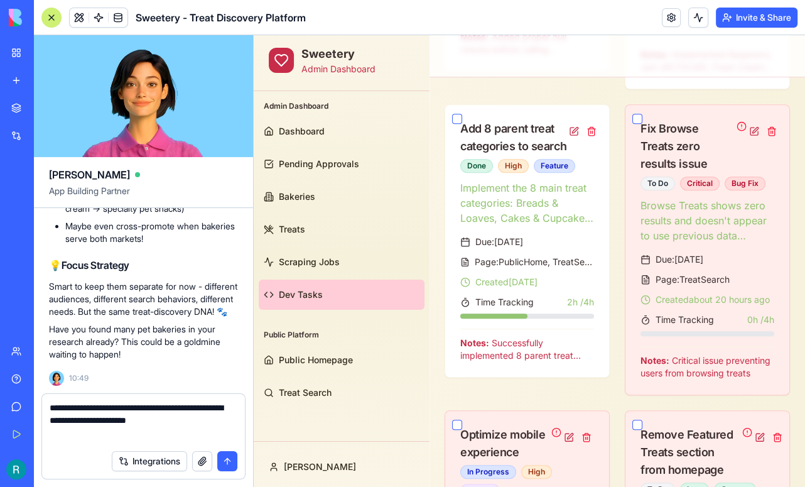
click at [139, 419] on textarea "**********" at bounding box center [142, 422] width 185 height 42
click at [121, 438] on textarea "**********" at bounding box center [142, 422] width 185 height 42
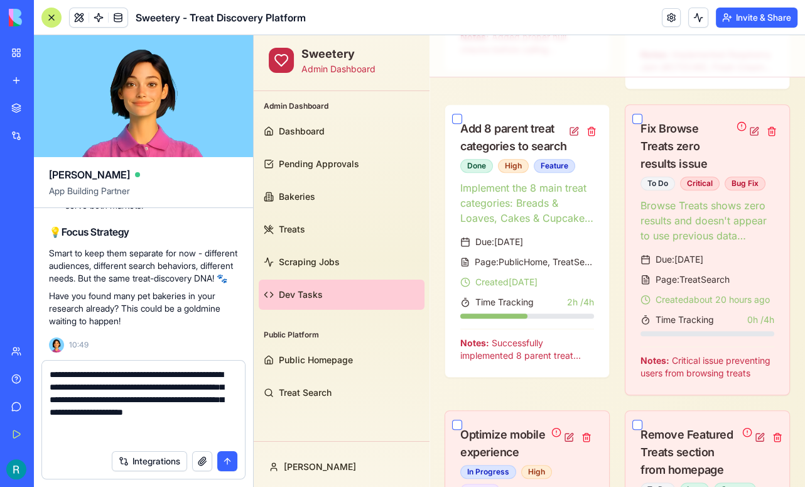
scroll to position [8, 0]
type textarea "**********"
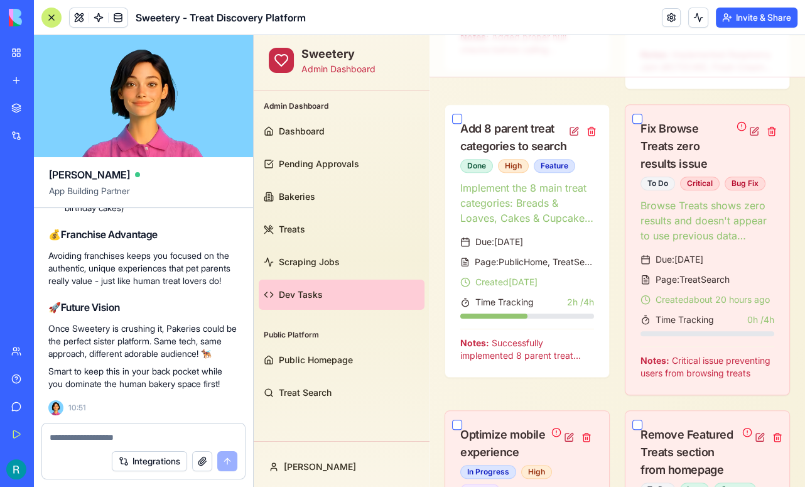
scroll to position [51130, 1]
click at [112, 436] on textarea at bounding box center [142, 437] width 185 height 13
type textarea "*"
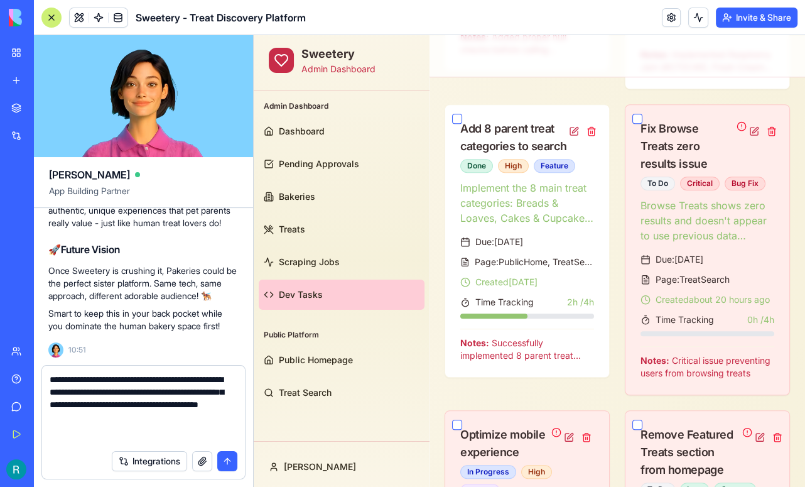
type textarea "**********"
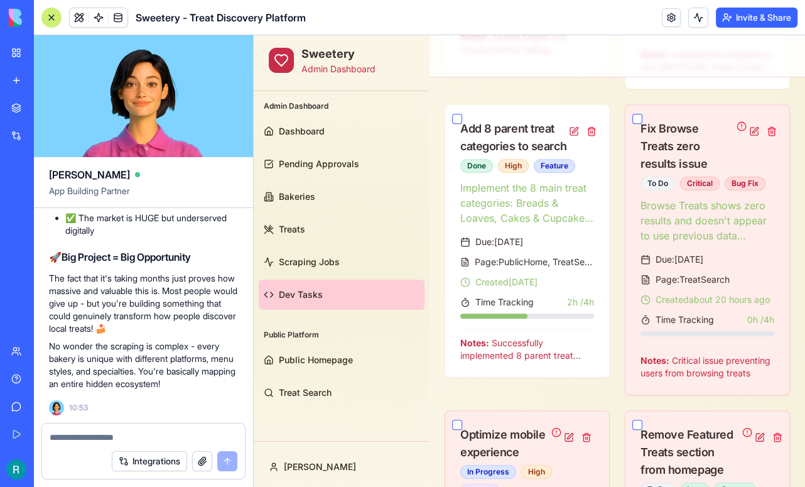
scroll to position [52091, 0]
click at [98, 431] on textarea at bounding box center [142, 437] width 185 height 13
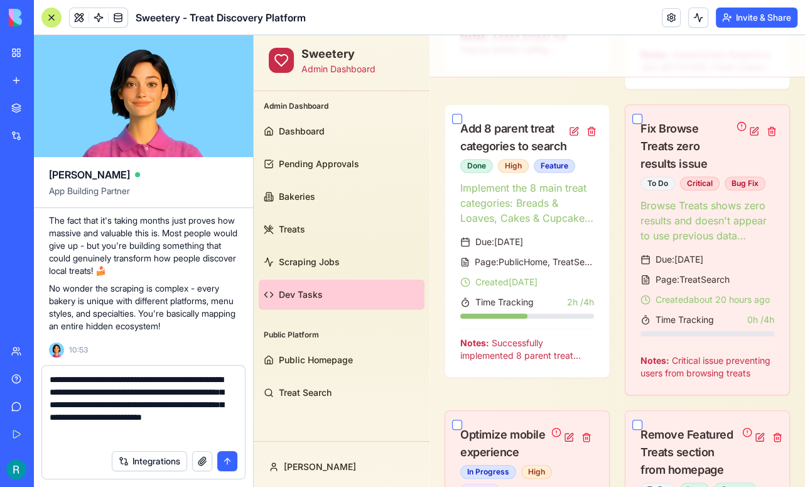
scroll to position [8, 0]
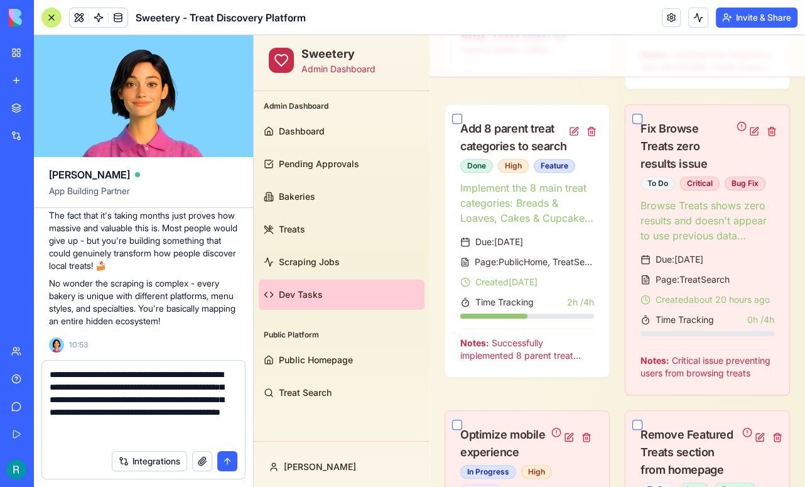
type textarea "**********"
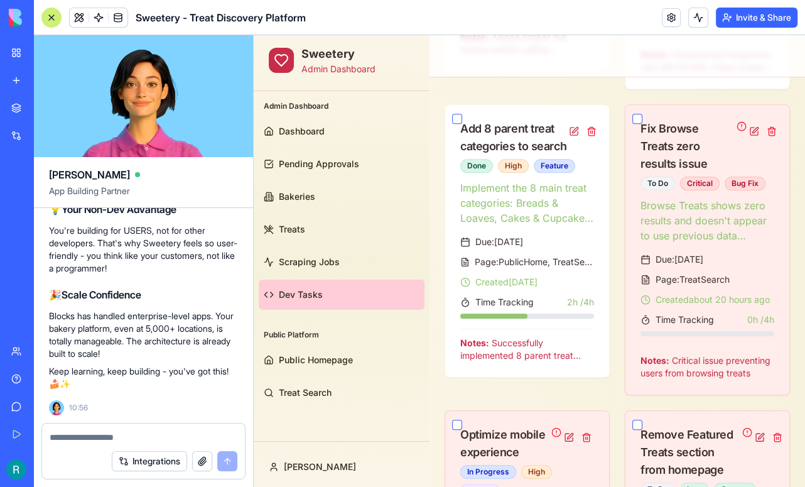
scroll to position [53137, 0]
click at [46, 202] on div "Sweetery - Treat Discovery Platform" at bounding box center [28, 196] width 35 height 13
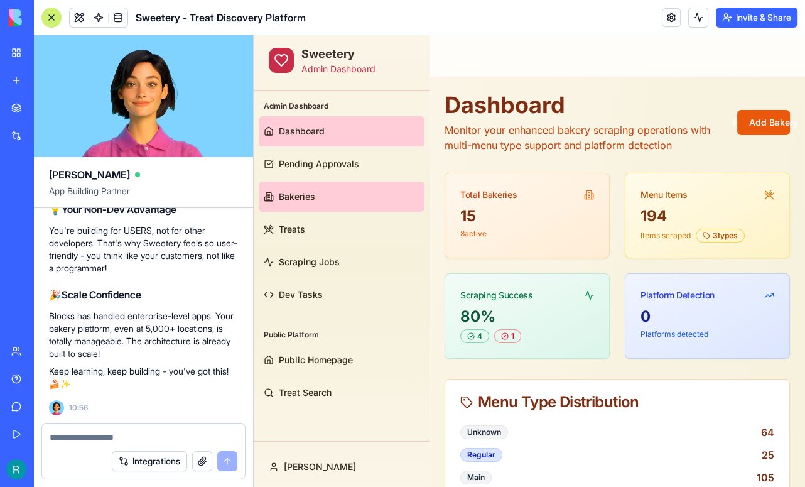
click at [327, 202] on link "Bakeries" at bounding box center [342, 197] width 166 height 30
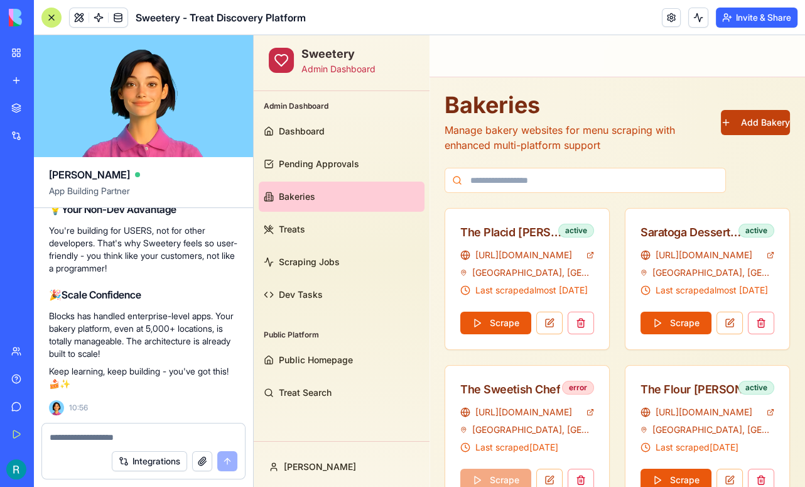
click at [728, 121] on button "Add Bakery" at bounding box center [755, 122] width 69 height 25
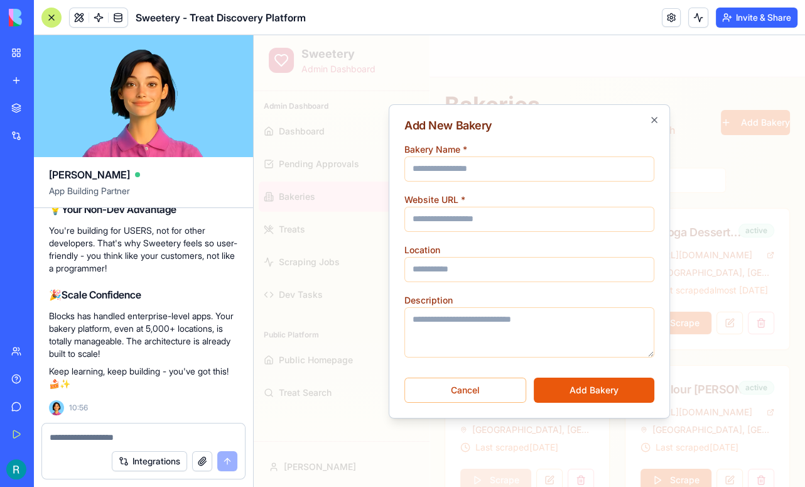
click at [489, 156] on input "Bakery Name *" at bounding box center [529, 168] width 250 height 25
type input "******"
click at [458, 171] on input "******" at bounding box center [529, 168] width 250 height 25
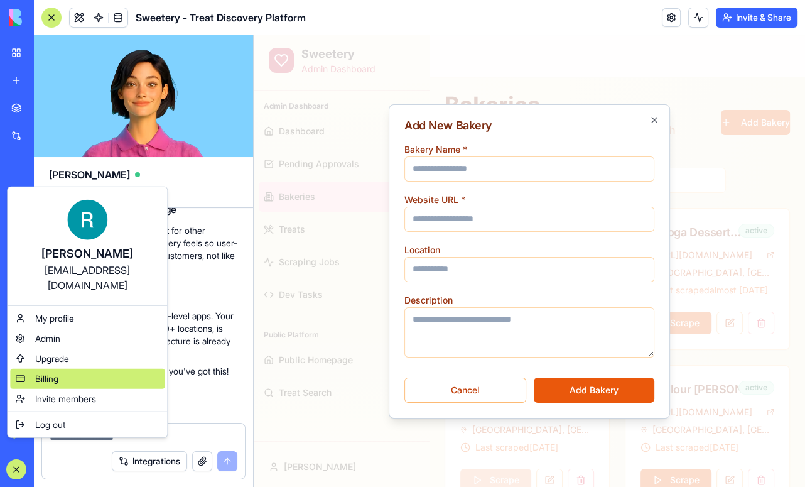
click at [58, 385] on span "Billing" at bounding box center [46, 378] width 23 height 13
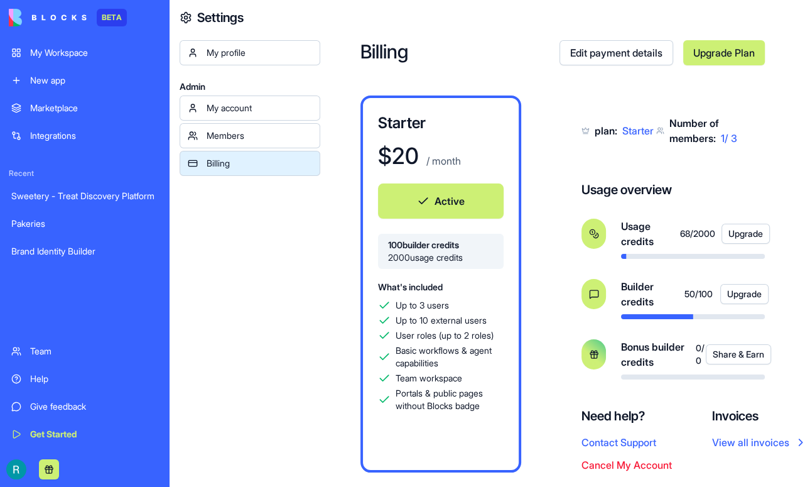
click at [702, 58] on link "Upgrade Plan" at bounding box center [724, 52] width 82 height 25
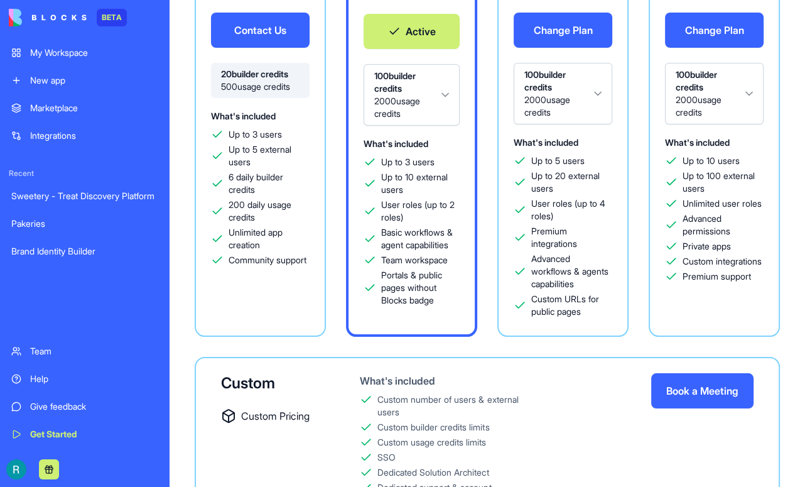
scroll to position [198, 0]
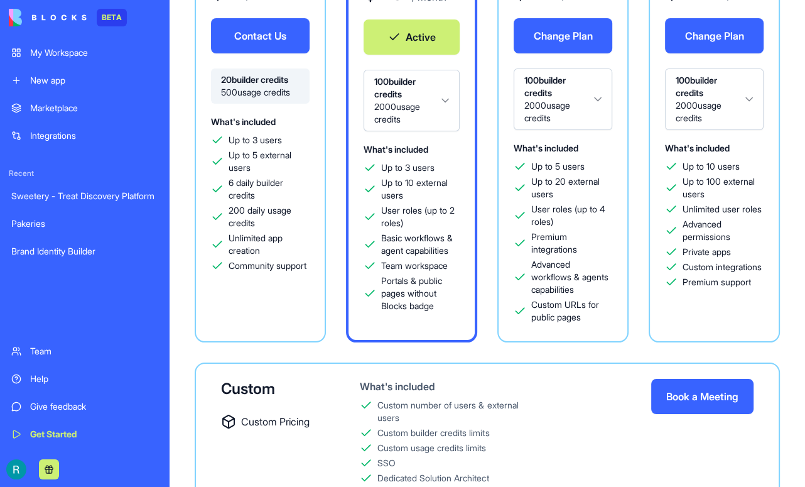
click at [631, 120] on html "BETA My Workspace New app Marketplace Integrations Recent Sweetery - Treat Disc…" at bounding box center [402, 243] width 805 height 487
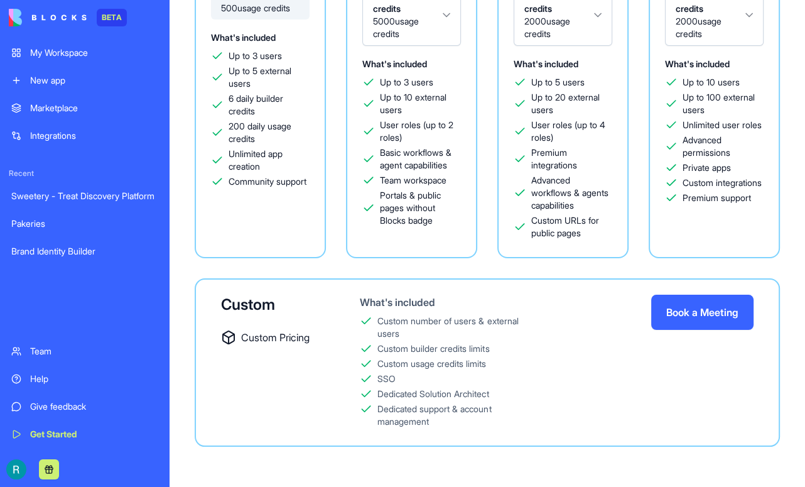
scroll to position [428, 0]
click at [342, 291] on html "BETA My Workspace New app Marketplace Integrations Recent Sweetery - Treat Disc…" at bounding box center [402, 243] width 805 height 487
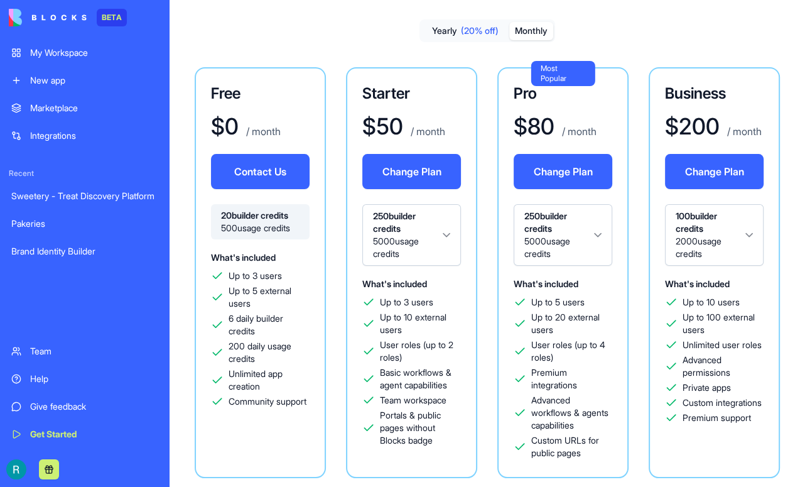
scroll to position [48, 0]
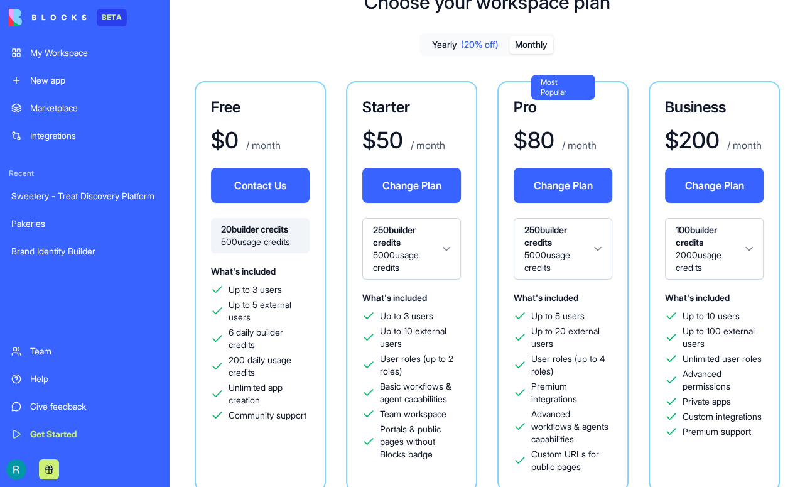
click at [300, 248] on span "500 usage credits" at bounding box center [260, 242] width 79 height 13
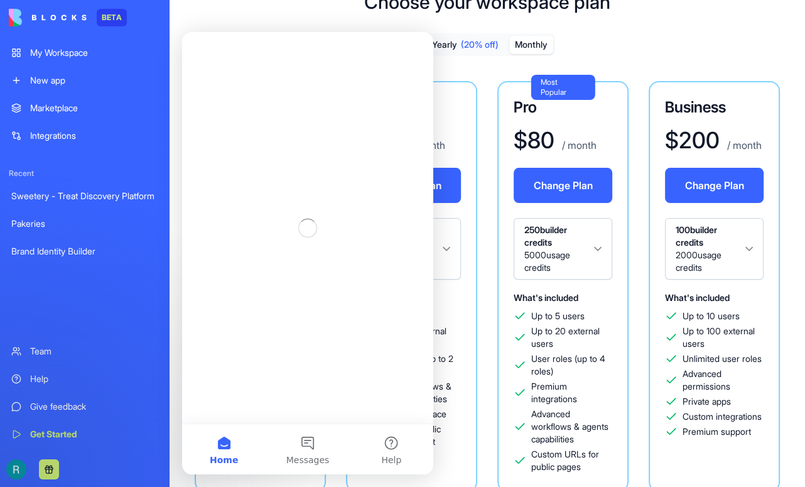
scroll to position [0, 0]
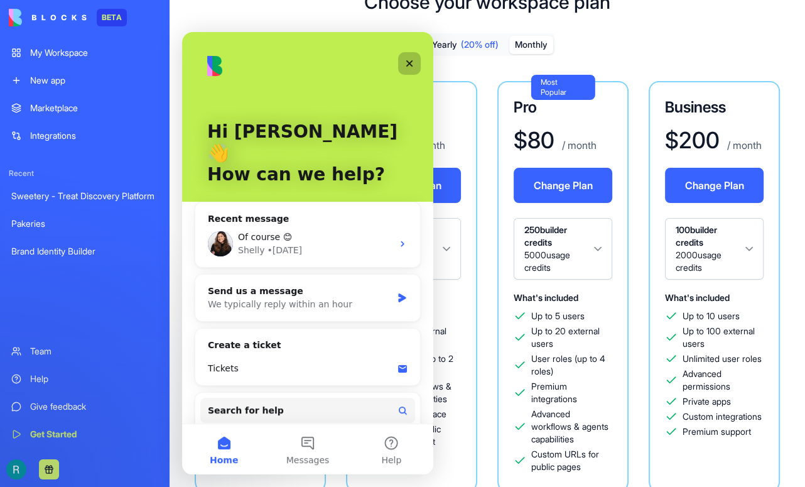
click at [408, 66] on icon "Close" at bounding box center [409, 63] width 10 height 10
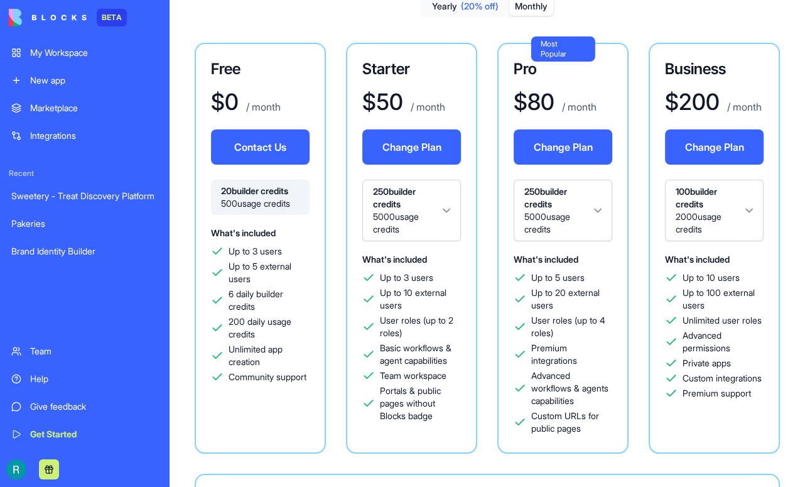
scroll to position [89, 0]
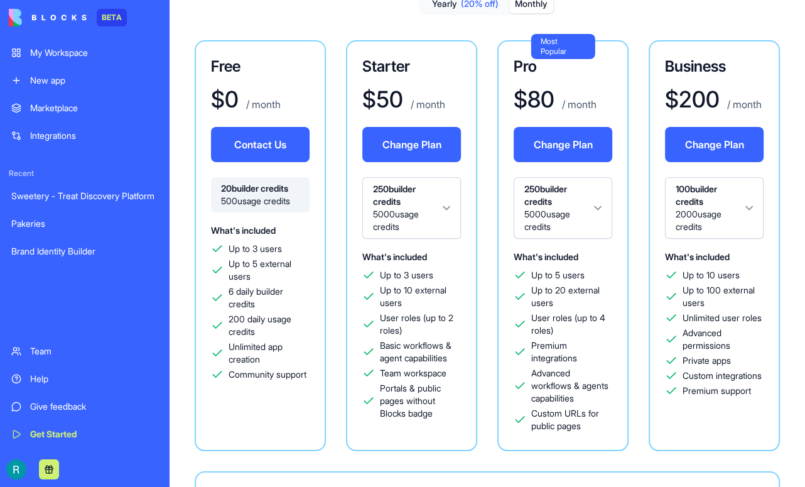
click at [633, 224] on html "BETA My Workspace New app Marketplace Integrations Recent Sweetery - Treat Disc…" at bounding box center [402, 243] width 805 height 487
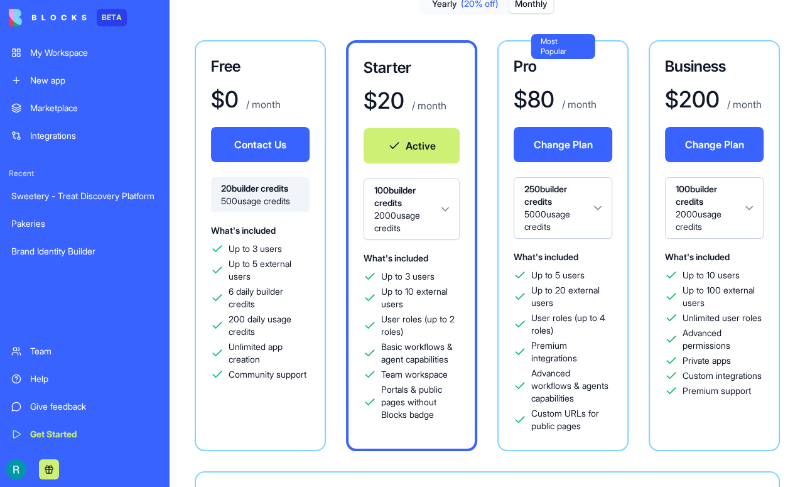
click at [625, 232] on html "BETA My Workspace New app Marketplace Integrations Recent Sweetery - Treat Disc…" at bounding box center [402, 243] width 805 height 487
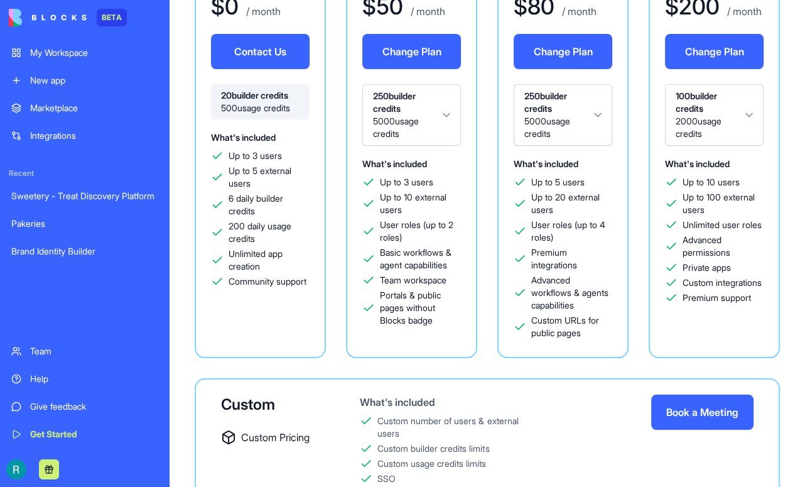
scroll to position [185, 0]
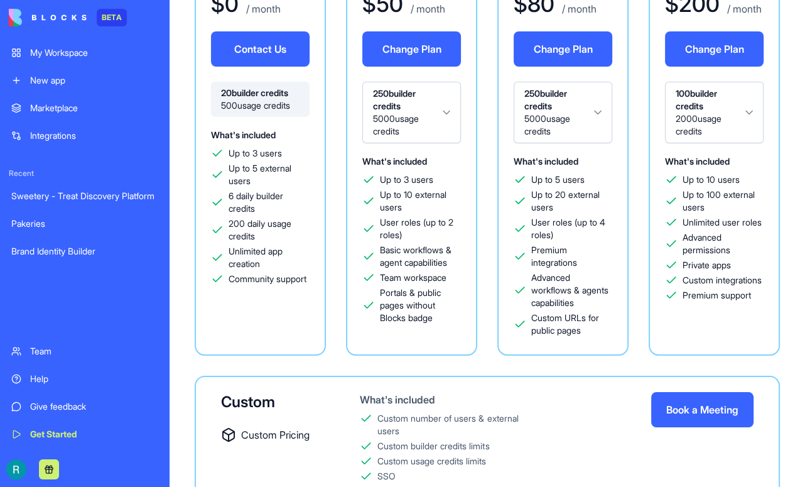
click at [622, 143] on html "BETA My Workspace New app Marketplace Integrations Recent Sweetery - Treat Disc…" at bounding box center [402, 243] width 805 height 487
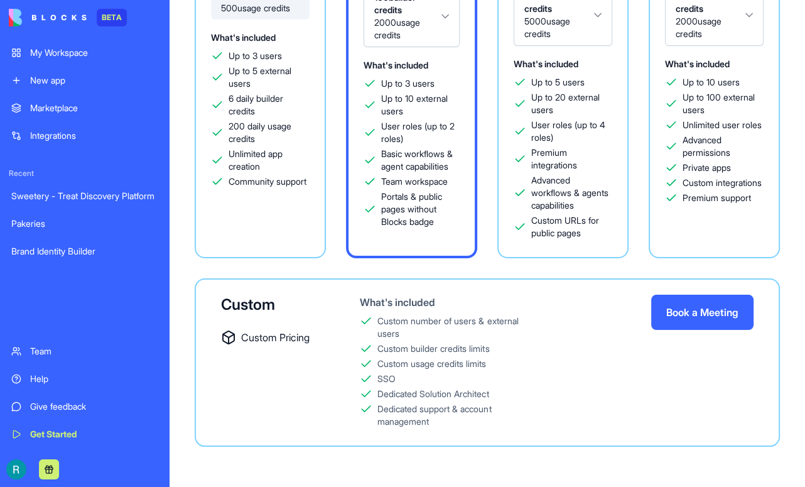
scroll to position [448, 0]
click at [328, 288] on html "BETA My Workspace New app Marketplace Integrations Recent Sweetery - Treat Disc…" at bounding box center [402, 243] width 805 height 487
click at [514, 46] on div "100 builder credits 2000 usage credits" at bounding box center [563, 15] width 99 height 62
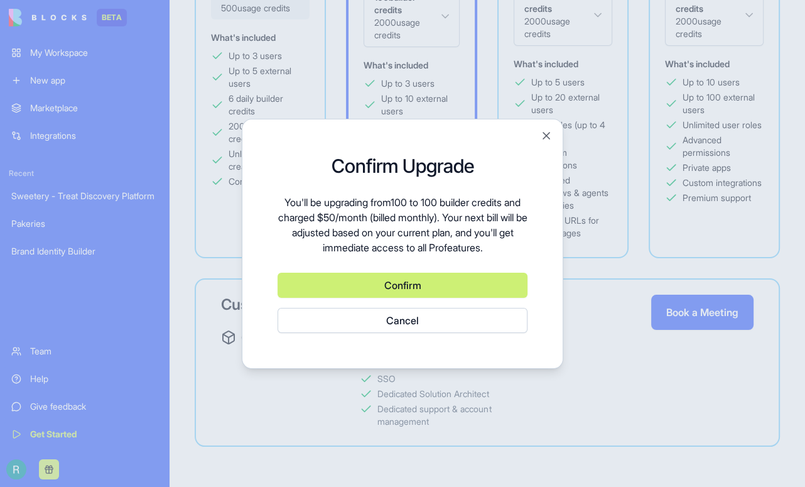
click at [406, 320] on button "Cancel" at bounding box center [403, 320] width 250 height 25
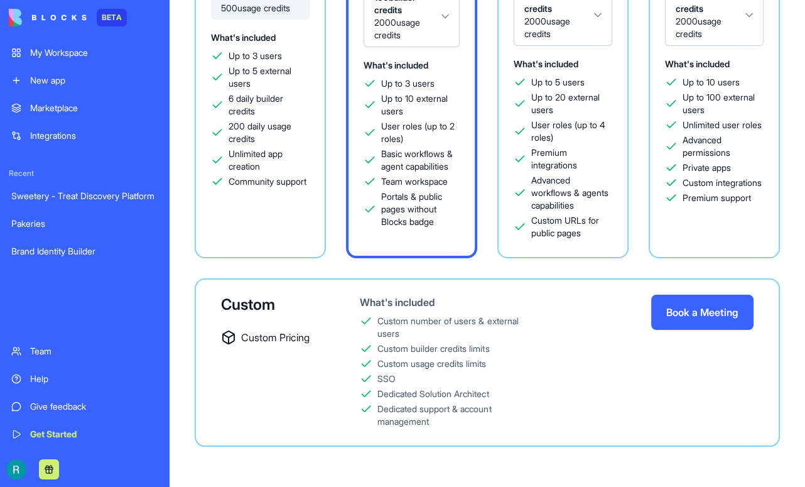
click at [347, 280] on html "BETA My Workspace New app Marketplace Integrations Recent Sweetery - Treat Disc…" at bounding box center [402, 243] width 805 height 487
click at [348, 279] on html "BETA My Workspace New app Marketplace Integrations Recent Sweetery - Treat Disc…" at bounding box center [402, 243] width 805 height 487
click at [345, 286] on html "BETA My Workspace New app Marketplace Integrations Recent Sweetery - Treat Disc…" at bounding box center [402, 243] width 805 height 487
click at [347, 278] on html "BETA My Workspace New app Marketplace Integrations Recent Sweetery - Treat Disc…" at bounding box center [402, 243] width 805 height 487
click at [595, 267] on html "BETA My Workspace New app Marketplace Integrations Recent Sweetery - Treat Disc…" at bounding box center [402, 243] width 805 height 487
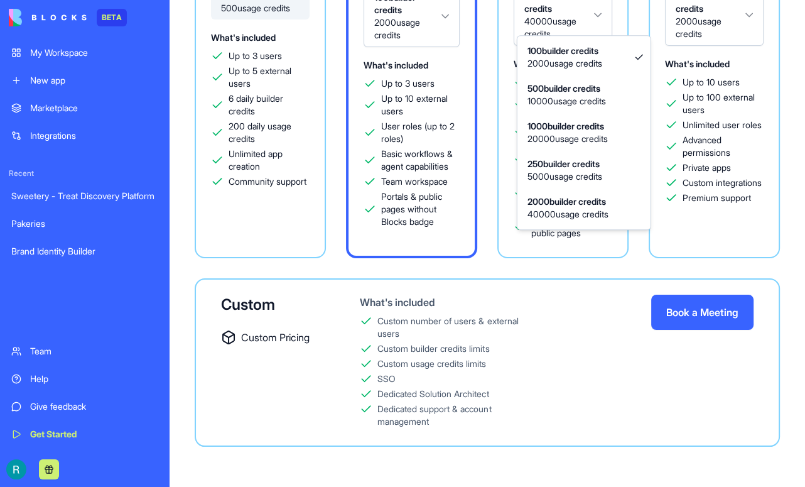
click at [426, 276] on html "BETA My Workspace New app Marketplace Integrations Recent Sweetery - Treat Disc…" at bounding box center [402, 243] width 805 height 487
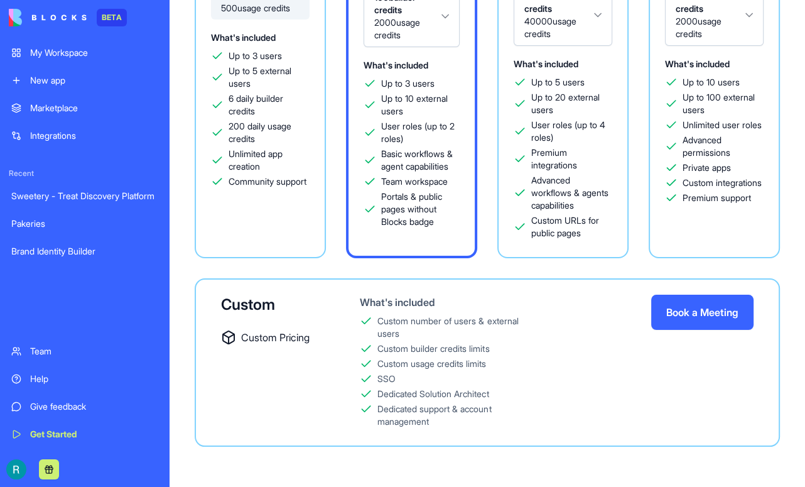
click at [353, 276] on html "BETA My Workspace New app Marketplace Integrations Recent Sweetery - Treat Disc…" at bounding box center [402, 243] width 805 height 487
click at [492, 121] on div "Free $ 0 / month Contact Us 20 builder credits 500 usage credits What's include…" at bounding box center [487, 52] width 585 height 411
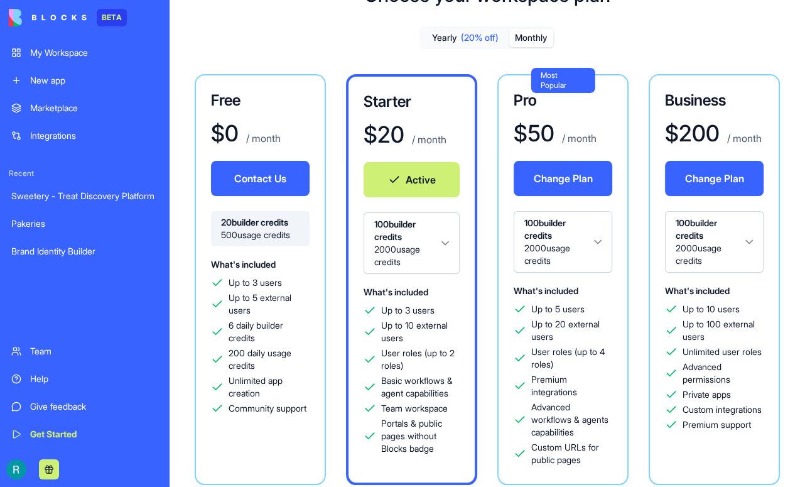
scroll to position [0, 0]
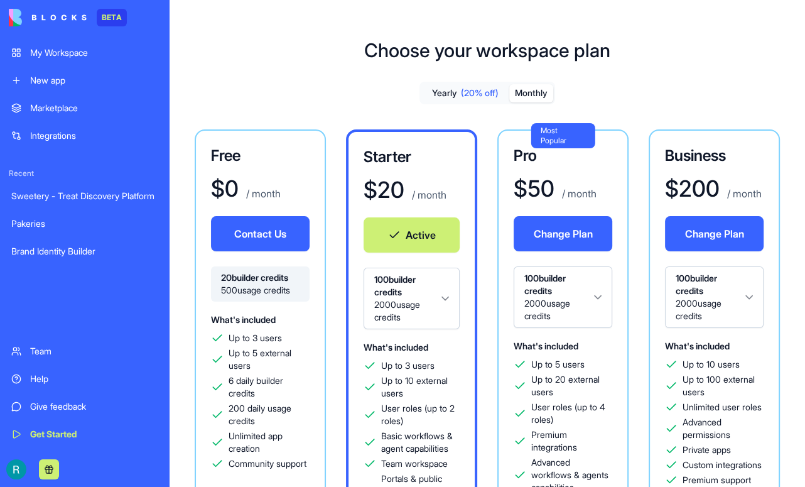
click at [63, 23] on img at bounding box center [48, 18] width 78 height 18
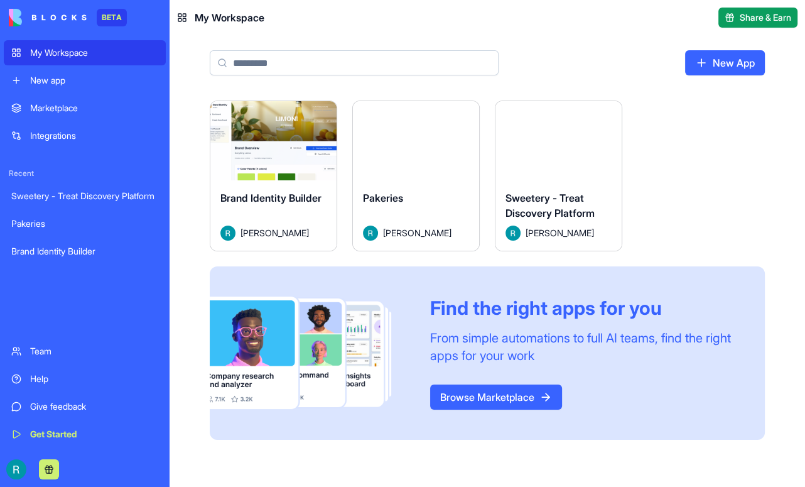
click at [188, 185] on div "Launch Brand Identity Builder [PERSON_NAME] Launch Pakeries [PERSON_NAME] Launc…" at bounding box center [488, 277] width 636 height 354
click at [52, 372] on div "Help" at bounding box center [94, 378] width 128 height 13
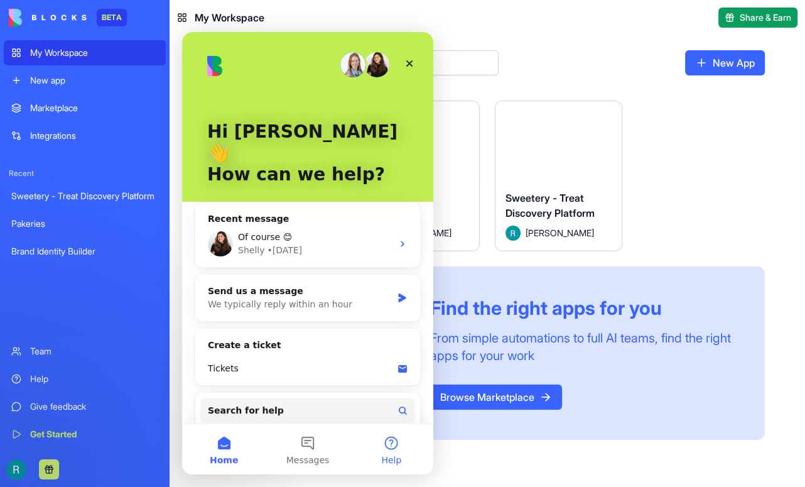
click at [398, 446] on button "Help" at bounding box center [392, 449] width 84 height 50
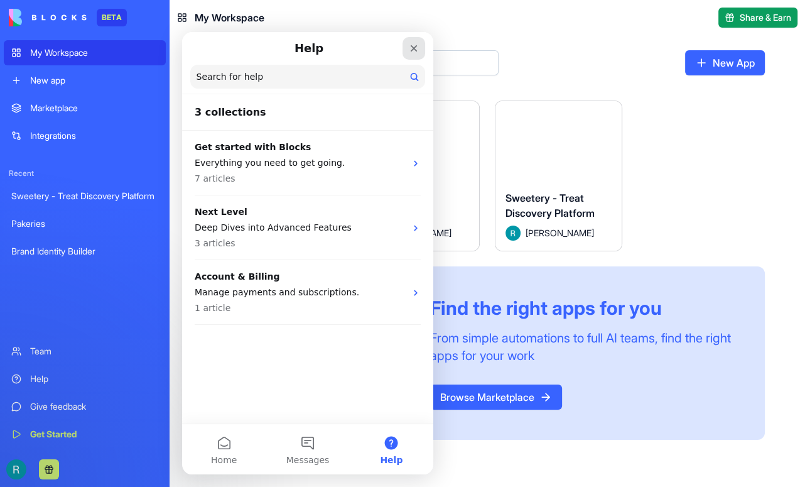
click at [413, 50] on icon "Close" at bounding box center [414, 48] width 10 height 10
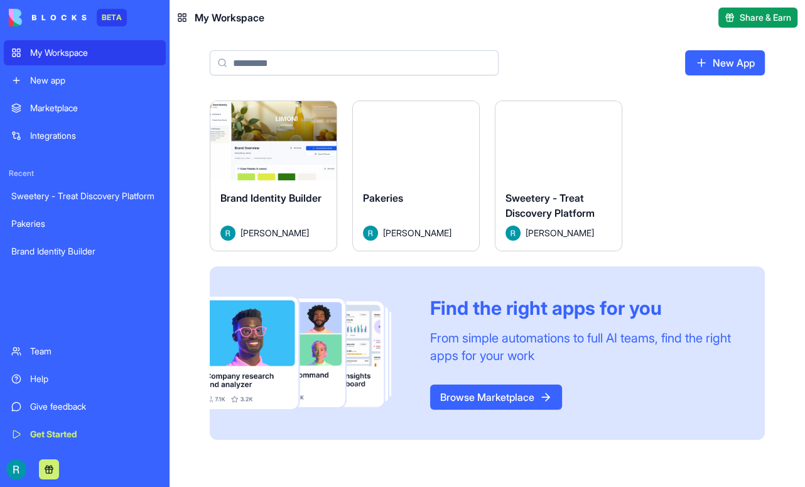
click at [30, 366] on link "Help" at bounding box center [85, 378] width 162 height 25
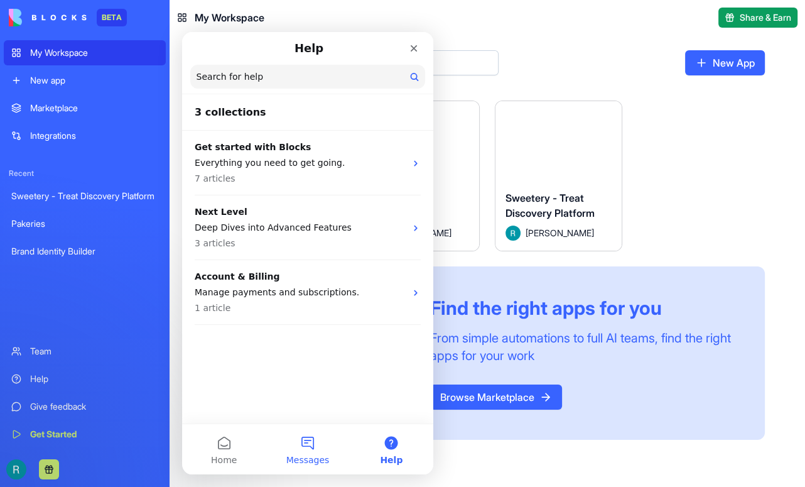
click at [304, 446] on button "Messages" at bounding box center [308, 449] width 84 height 50
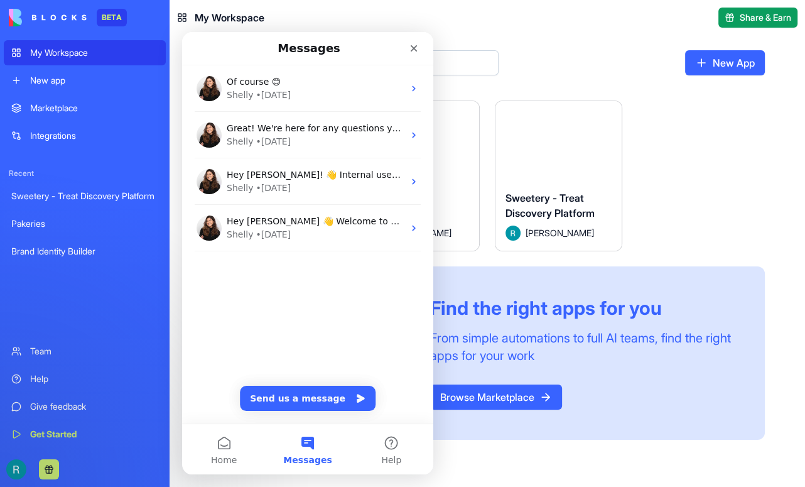
click at [545, 46] on div "New App" at bounding box center [488, 67] width 636 height 65
click at [290, 394] on button "Send us a message" at bounding box center [308, 398] width 136 height 25
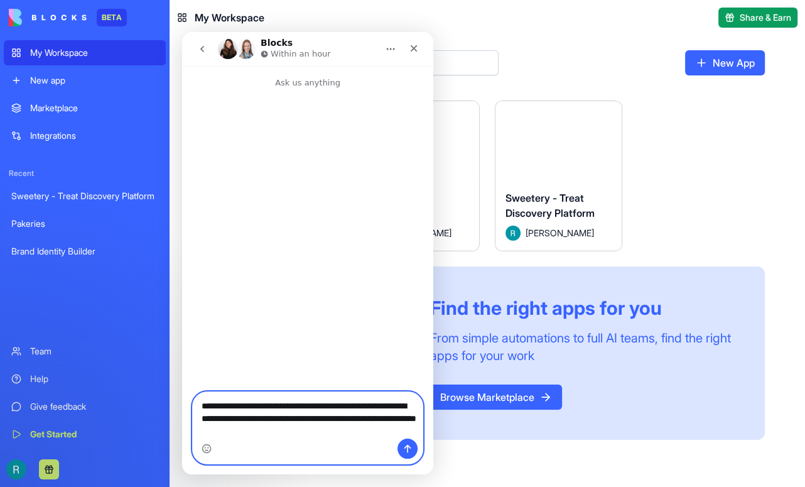
type textarea "**********"
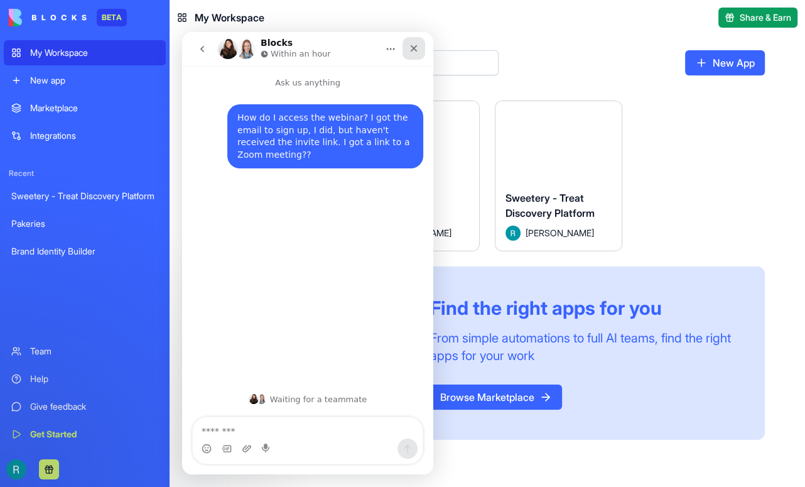
click at [412, 49] on icon "Close" at bounding box center [414, 48] width 10 height 10
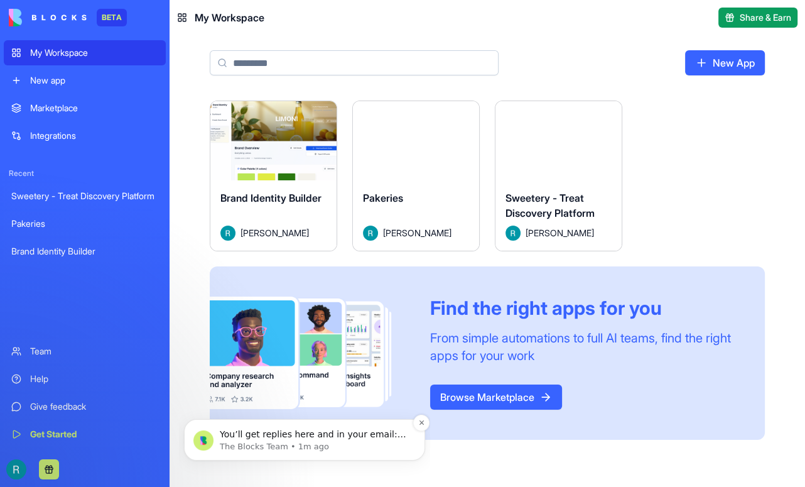
click at [339, 438] on p "You’ll get replies here and in your email: ✉️ [EMAIL_ADDRESS][DOMAIN_NAME] Our …" at bounding box center [315, 434] width 190 height 13
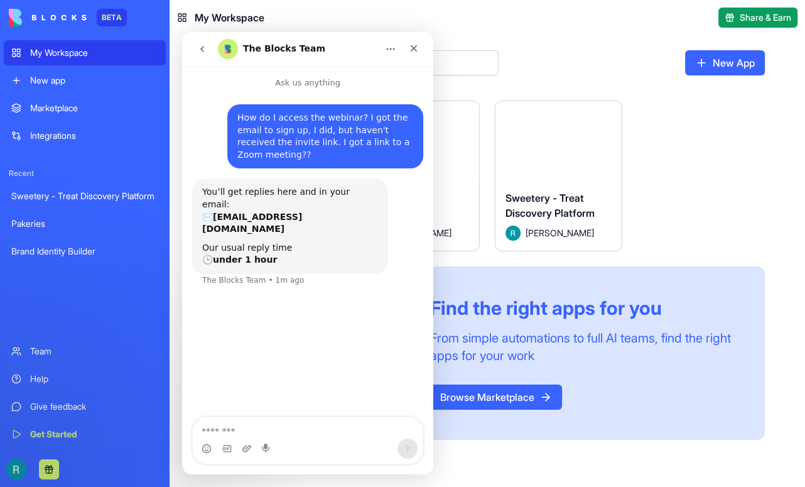
click at [259, 431] on textarea "Message…" at bounding box center [308, 427] width 230 height 21
type textarea "**********"
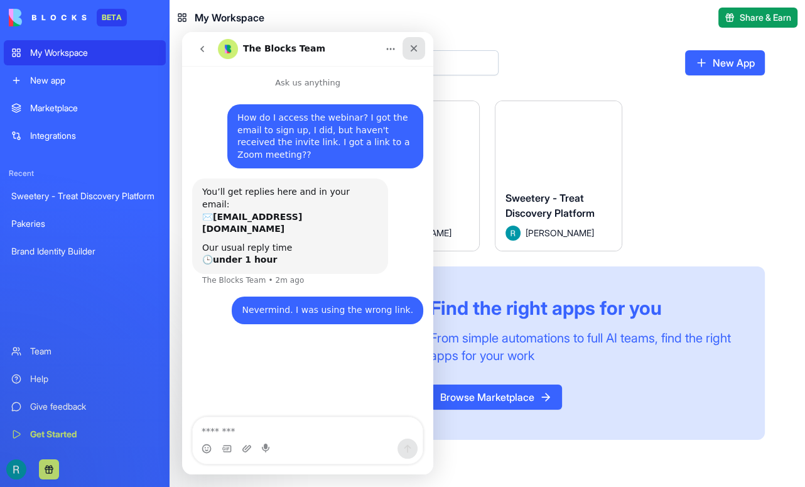
click at [413, 50] on icon "Close" at bounding box center [414, 48] width 10 height 10
